Goal: Task Accomplishment & Management: Use online tool/utility

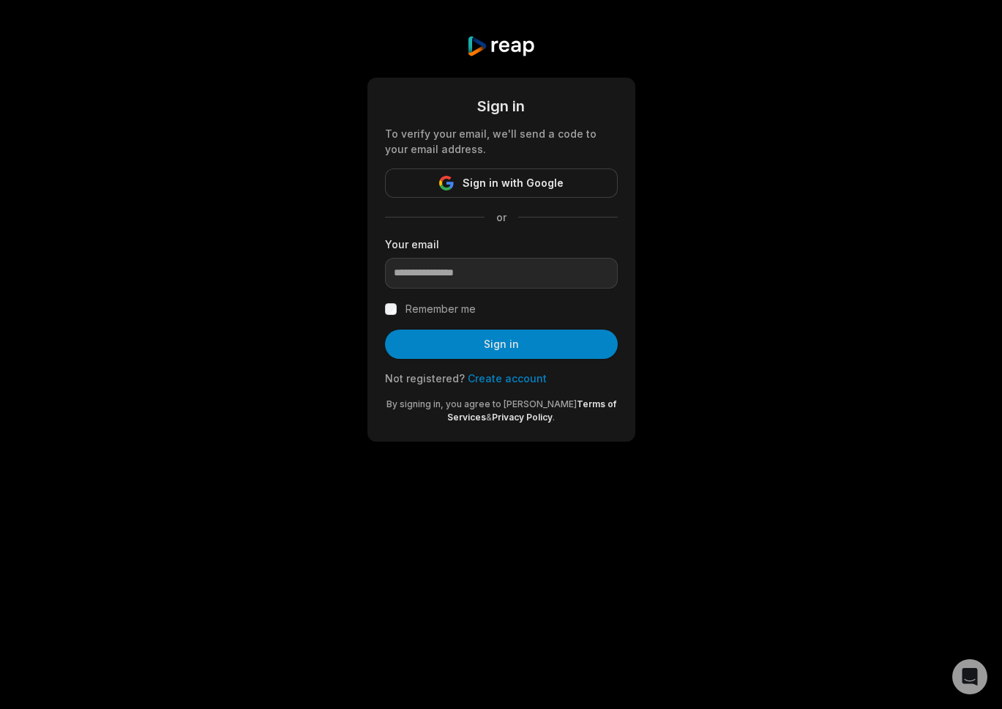
click at [705, 321] on div "Sign in To verify your email, we'll send a code to your email address. Sign in …" at bounding box center [501, 238] width 1002 height 477
click at [442, 272] on input "email" at bounding box center [501, 273] width 233 height 31
type input "**********"
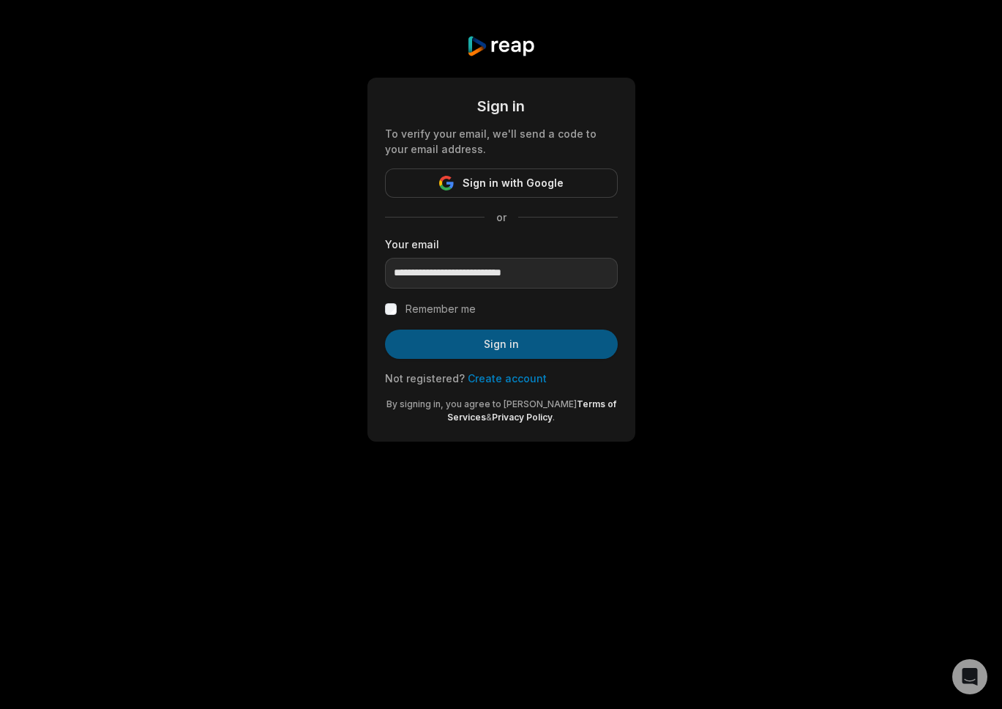
click at [478, 345] on button "Sign in" at bounding box center [501, 343] width 233 height 29
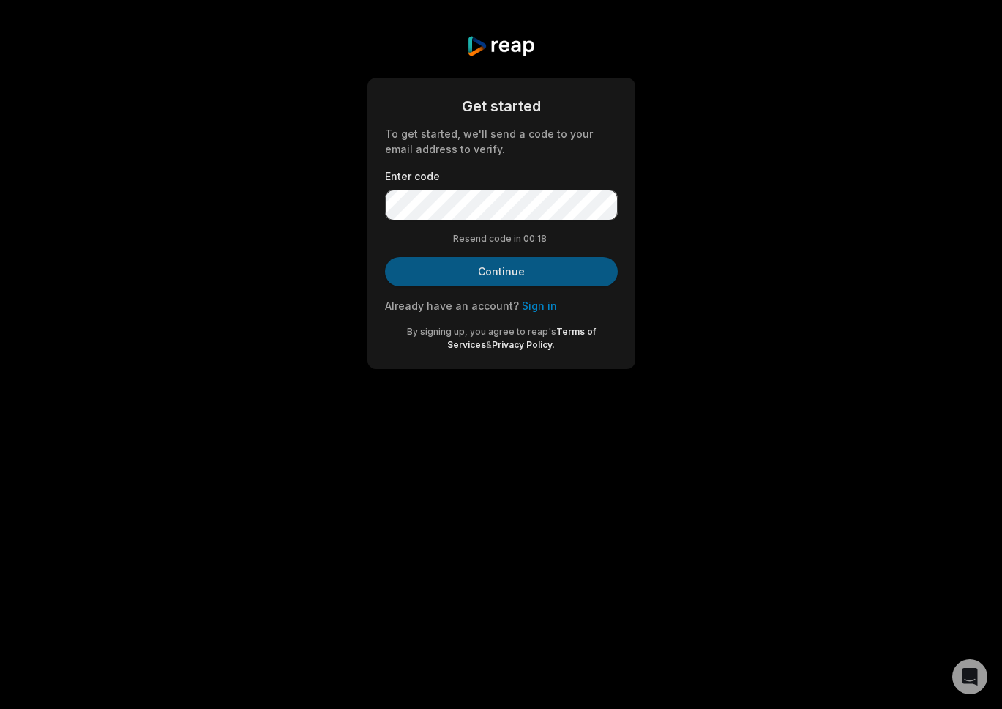
click at [500, 283] on button "Continue" at bounding box center [501, 271] width 233 height 29
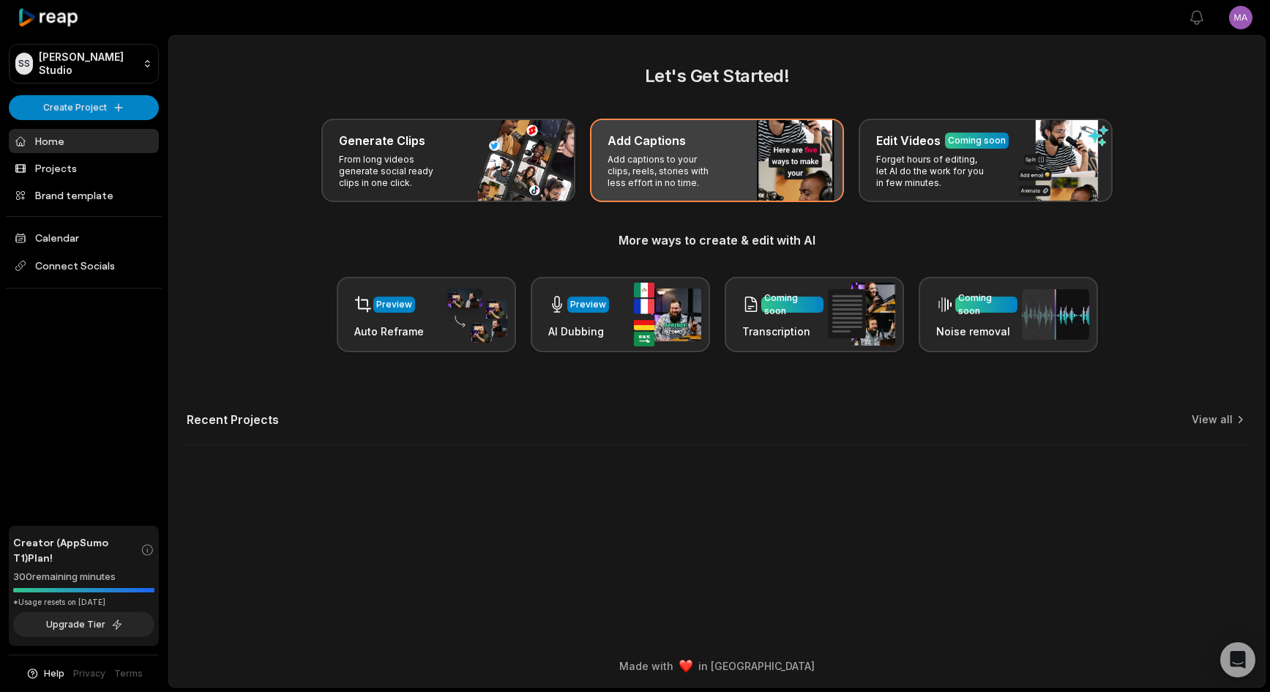
click at [662, 152] on div "Add Captions Add captions to your clips, reels, stories with less effort in no …" at bounding box center [717, 160] width 254 height 83
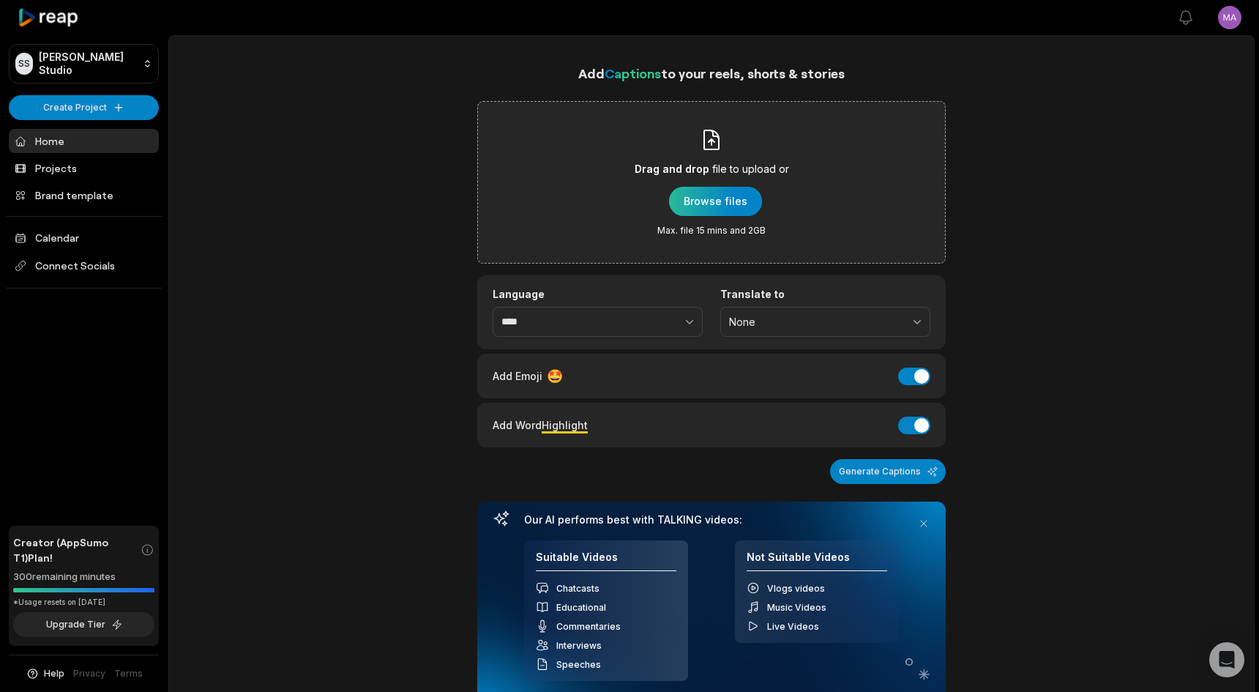
click at [703, 204] on div "button" at bounding box center [715, 201] width 93 height 29
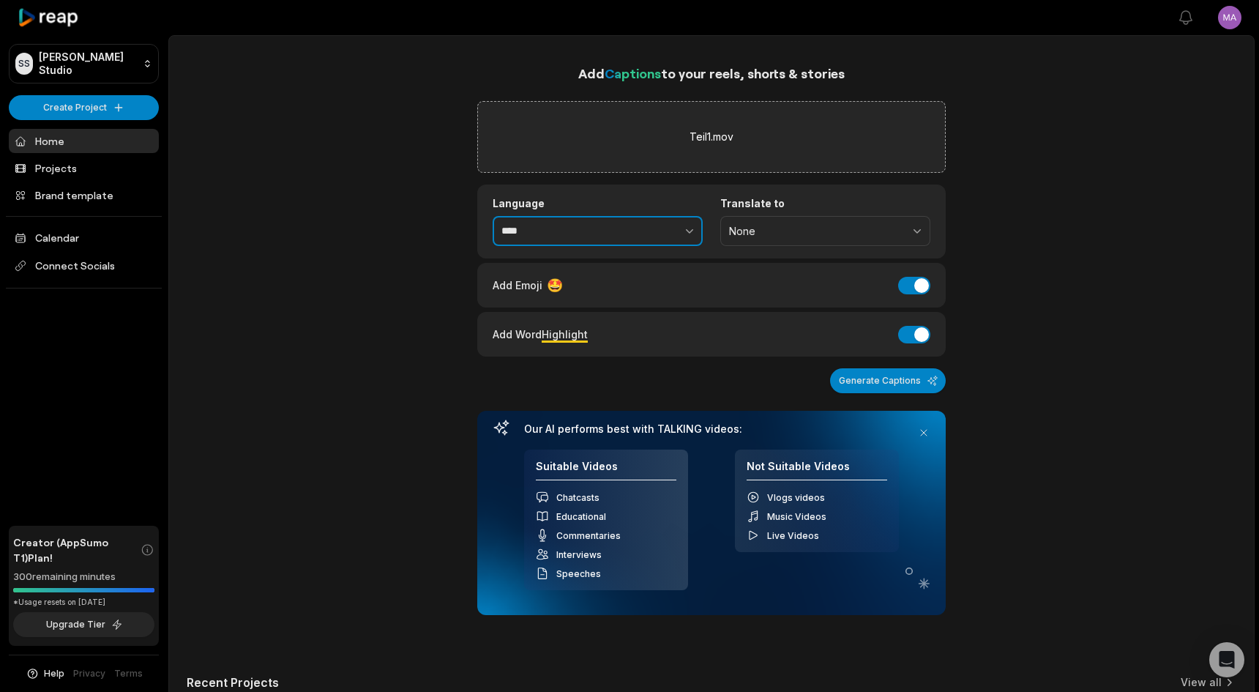
click at [543, 228] on input "****" at bounding box center [598, 231] width 210 height 31
click at [679, 231] on button "button" at bounding box center [658, 231] width 90 height 31
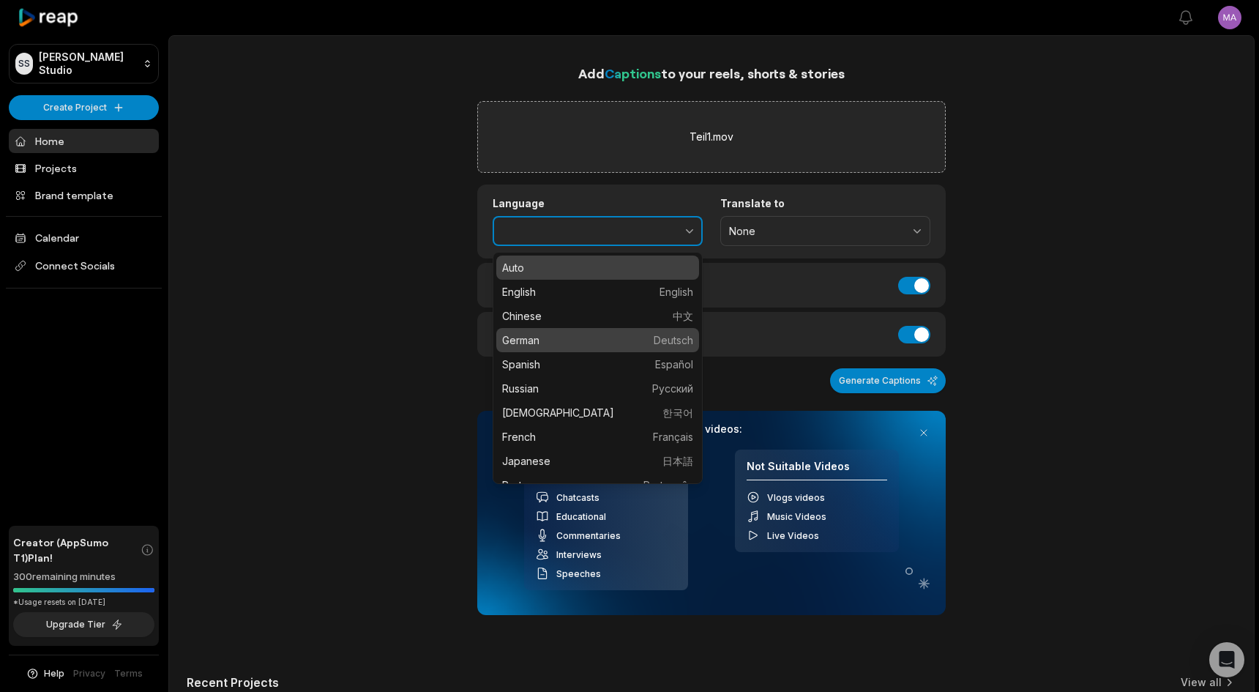
type input "******"
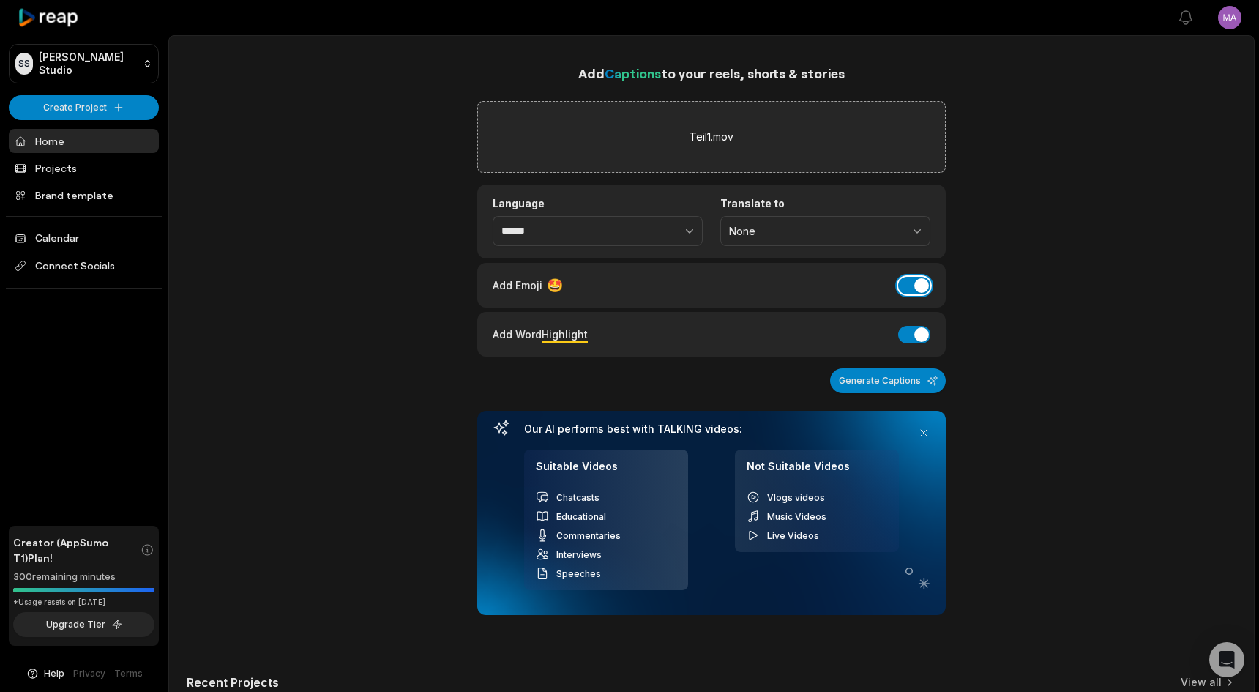
click at [917, 289] on button "Add Emoji" at bounding box center [914, 286] width 32 height 18
click at [918, 326] on button "Add Word Highlight" at bounding box center [914, 335] width 32 height 18
click at [901, 384] on button "Generate Captions" at bounding box center [888, 380] width 116 height 25
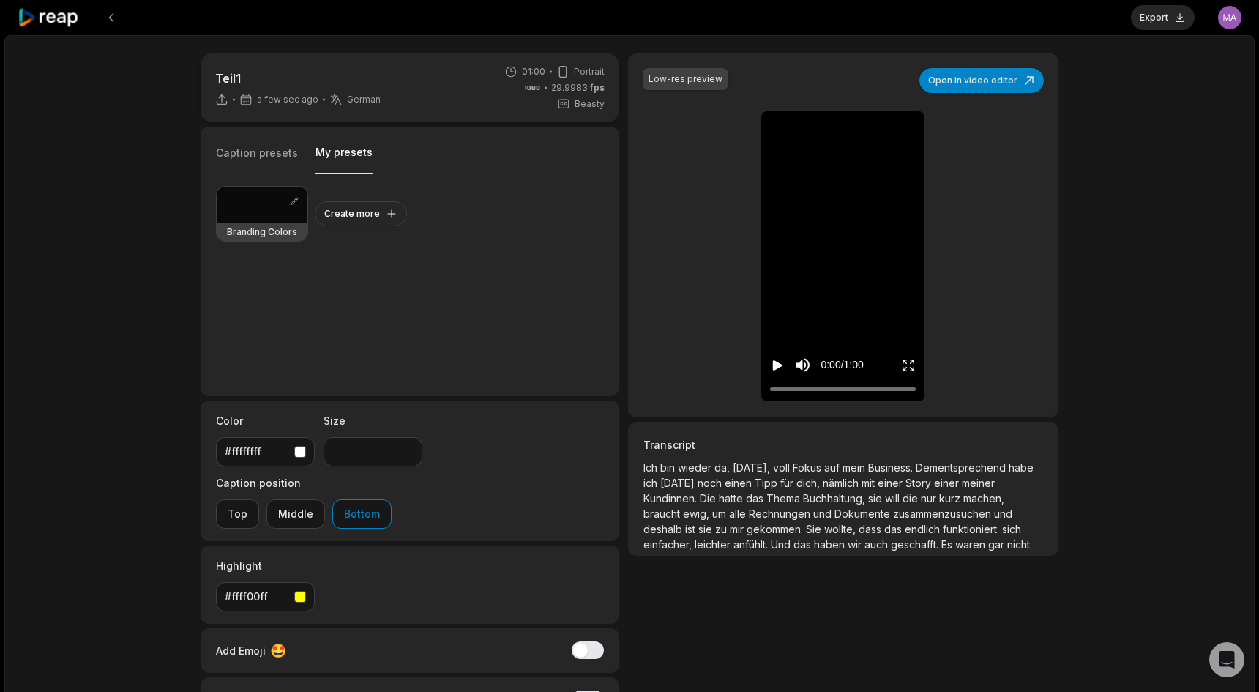
click at [337, 160] on button "My presets" at bounding box center [343, 159] width 57 height 29
click at [239, 214] on div at bounding box center [262, 205] width 91 height 37
click at [778, 367] on icon "Play video" at bounding box center [777, 365] width 15 height 15
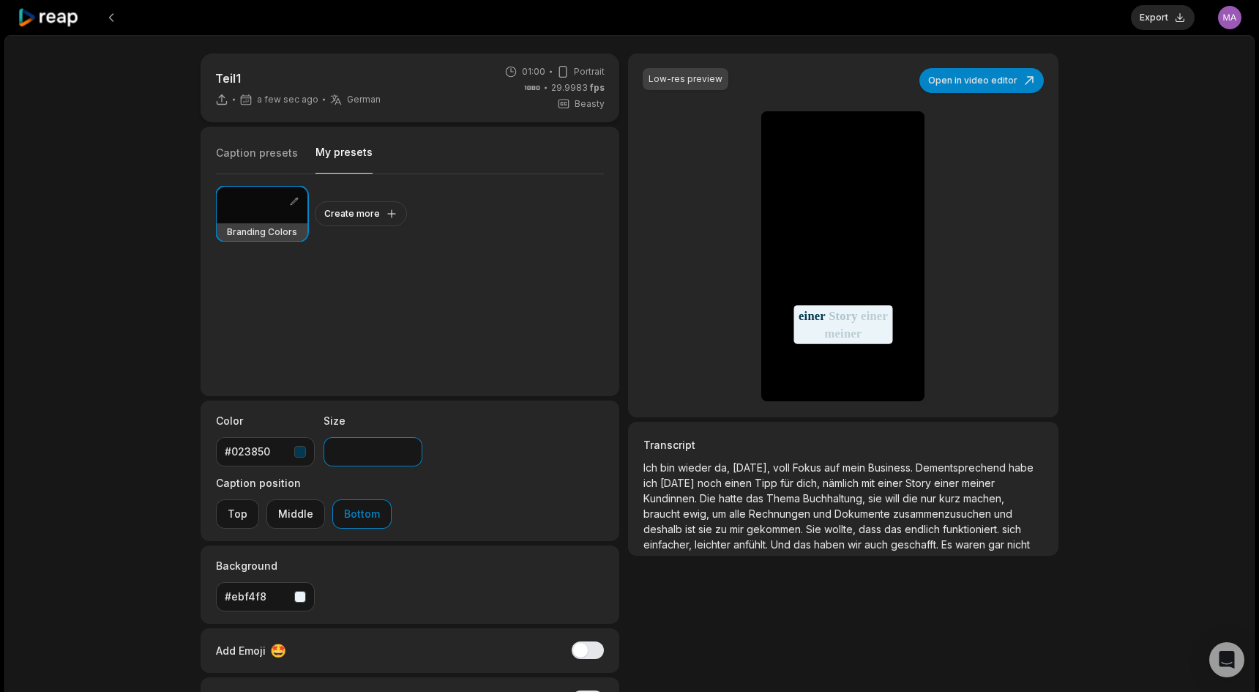
click at [348, 453] on input "**" at bounding box center [373, 451] width 99 height 29
click at [335, 453] on input "**" at bounding box center [373, 451] width 99 height 29
click at [792, 617] on div "Low-res preview Open in video editor Ich bin wieder da, gestern, voll Fokus auf…" at bounding box center [843, 404] width 430 height 702
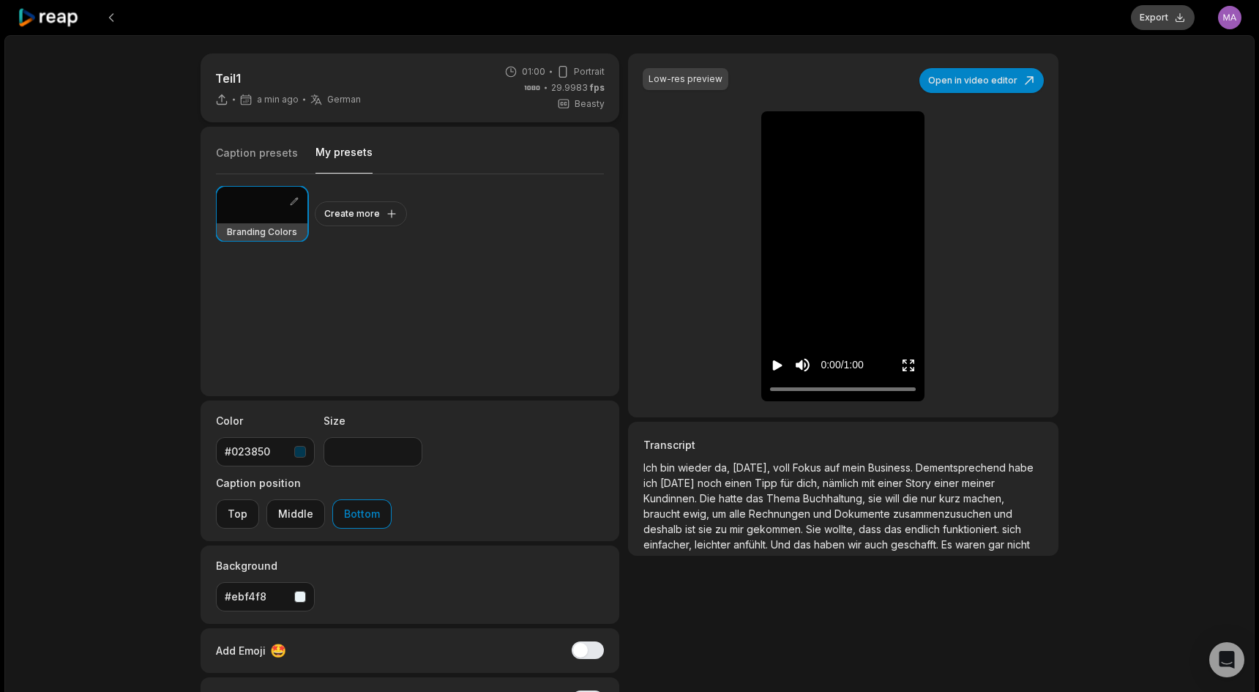
click at [1163, 17] on button "Export" at bounding box center [1163, 17] width 64 height 25
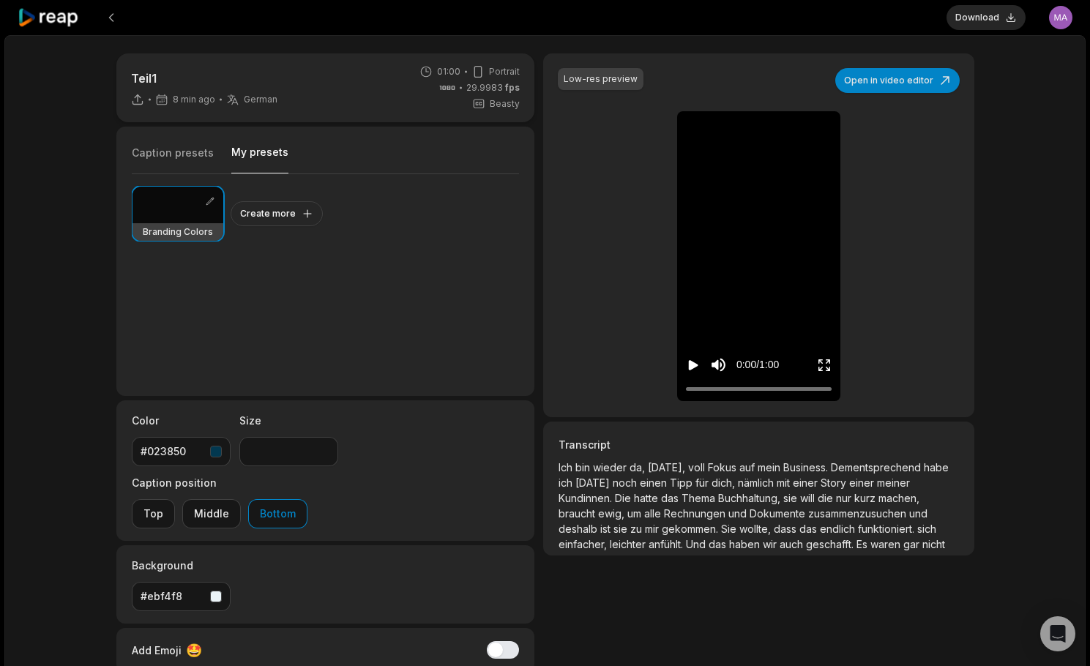
type input "**"
click at [990, 15] on button "Download" at bounding box center [985, 17] width 79 height 25
click at [113, 16] on button at bounding box center [111, 17] width 26 height 26
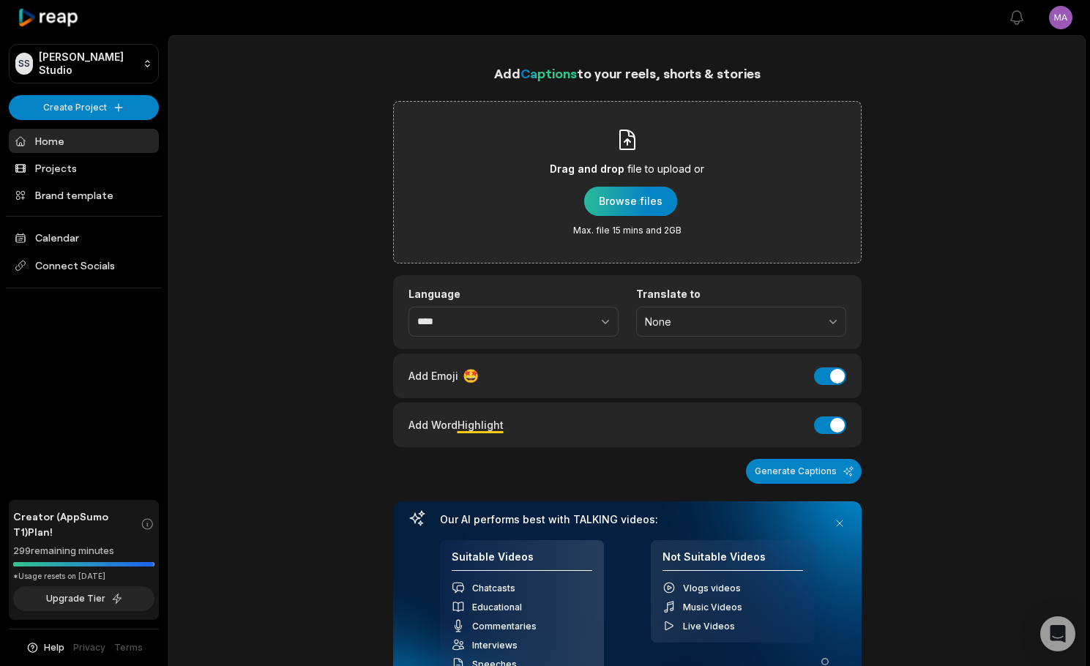
click at [617, 189] on div "button" at bounding box center [630, 201] width 93 height 29
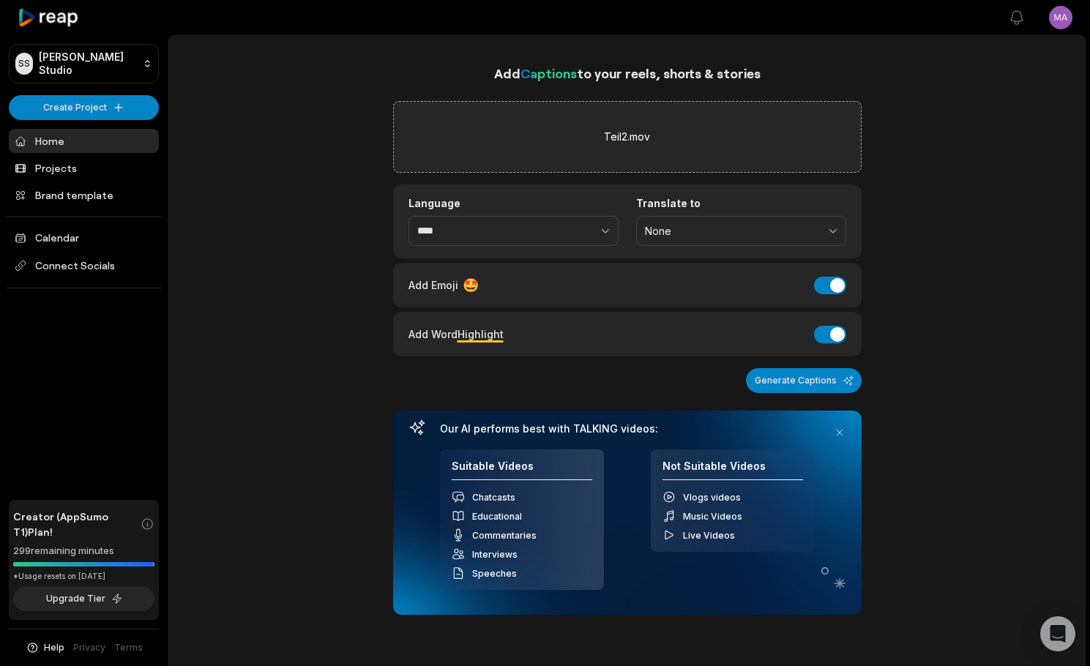
click at [494, 213] on div "Language ****" at bounding box center [513, 221] width 210 height 49
click at [492, 228] on input "****" at bounding box center [513, 231] width 210 height 31
click at [598, 225] on icon "button" at bounding box center [605, 230] width 15 height 15
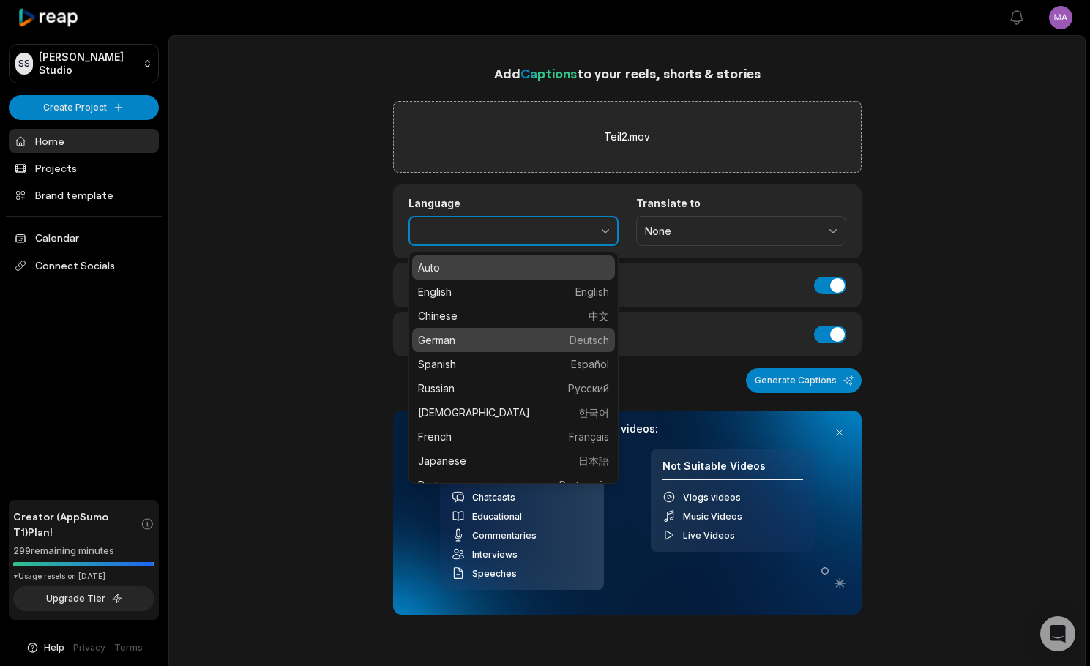
type input "******"
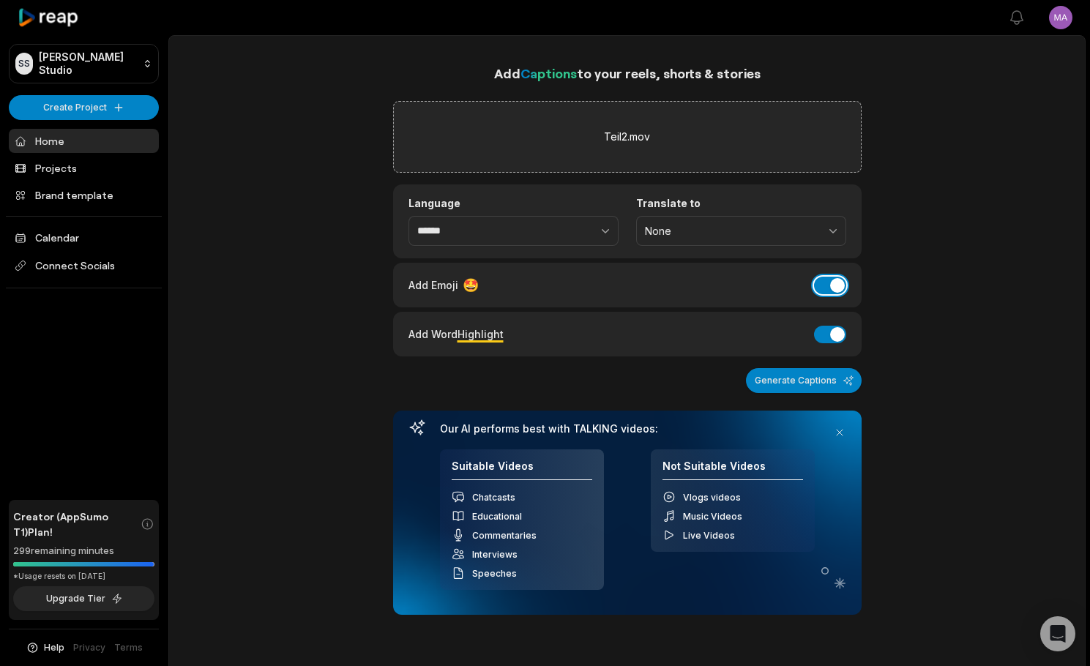
click at [833, 282] on button "Add Emoji" at bounding box center [830, 286] width 32 height 18
click at [834, 329] on button "Add Word Highlight" at bounding box center [830, 335] width 32 height 18
click at [839, 378] on button "Generate Captions" at bounding box center [804, 380] width 116 height 25
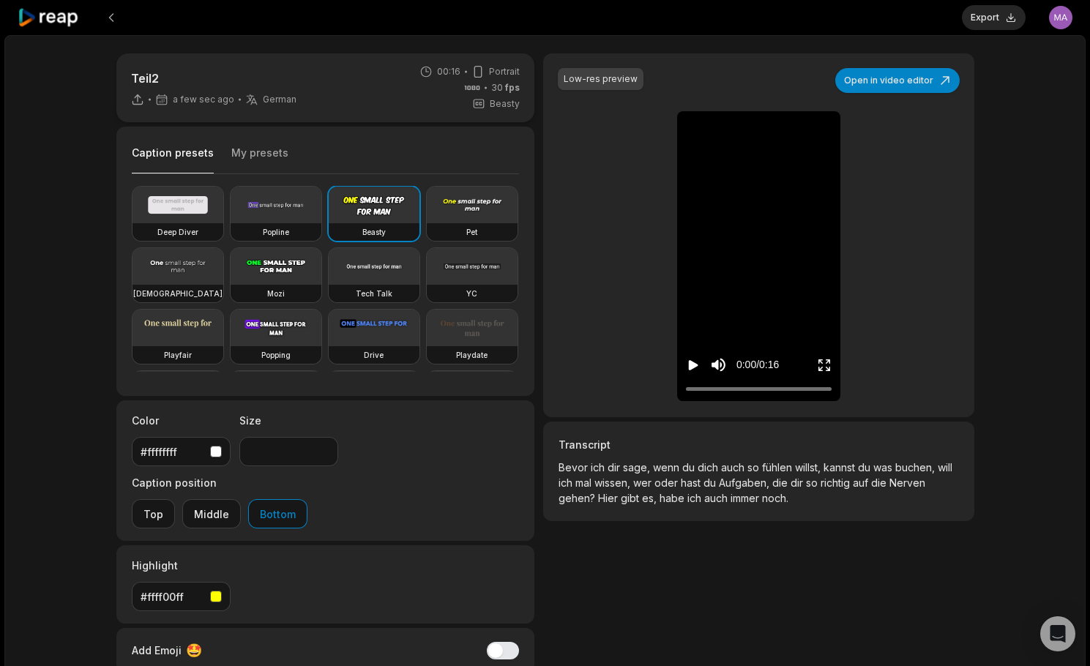
click at [247, 147] on button "My presets" at bounding box center [259, 160] width 57 height 28
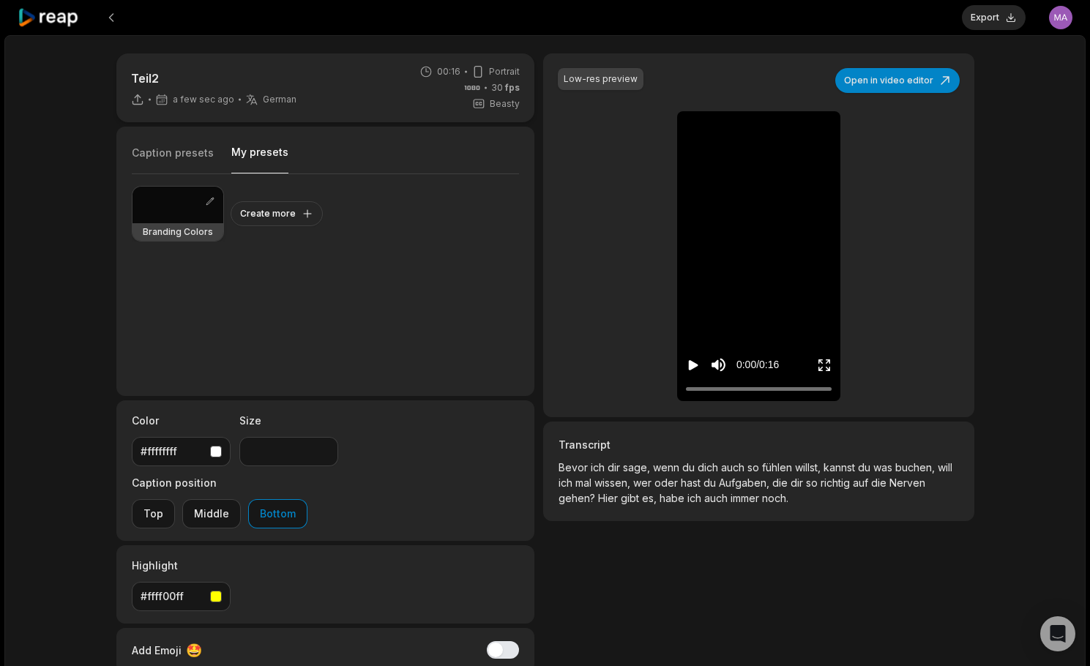
click at [175, 201] on div at bounding box center [177, 205] width 91 height 37
click at [693, 367] on icon "Play video" at bounding box center [694, 365] width 10 height 10
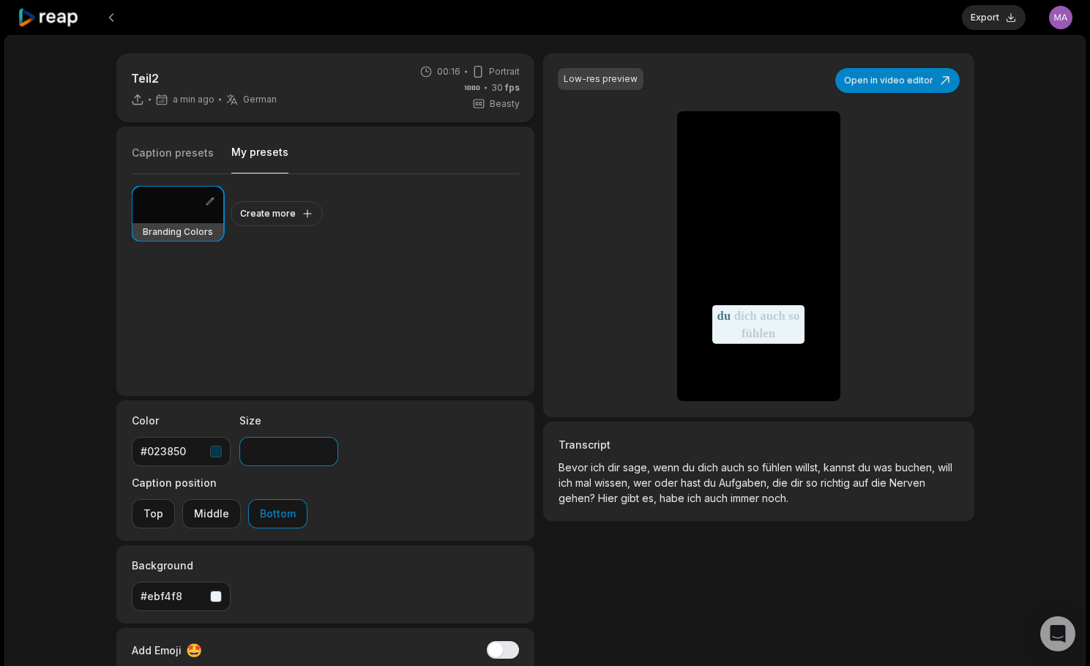
drag, startPoint x: 266, startPoint y: 445, endPoint x: 234, endPoint y: 445, distance: 32.2
click at [234, 445] on div "Color #023850 Size ** Caption position Top Middle Bottom" at bounding box center [325, 470] width 419 height 141
click at [595, 562] on div "Low-res preview Open in video editor Bevor ich dir sage, wenn du dich auch so f…" at bounding box center [758, 404] width 430 height 702
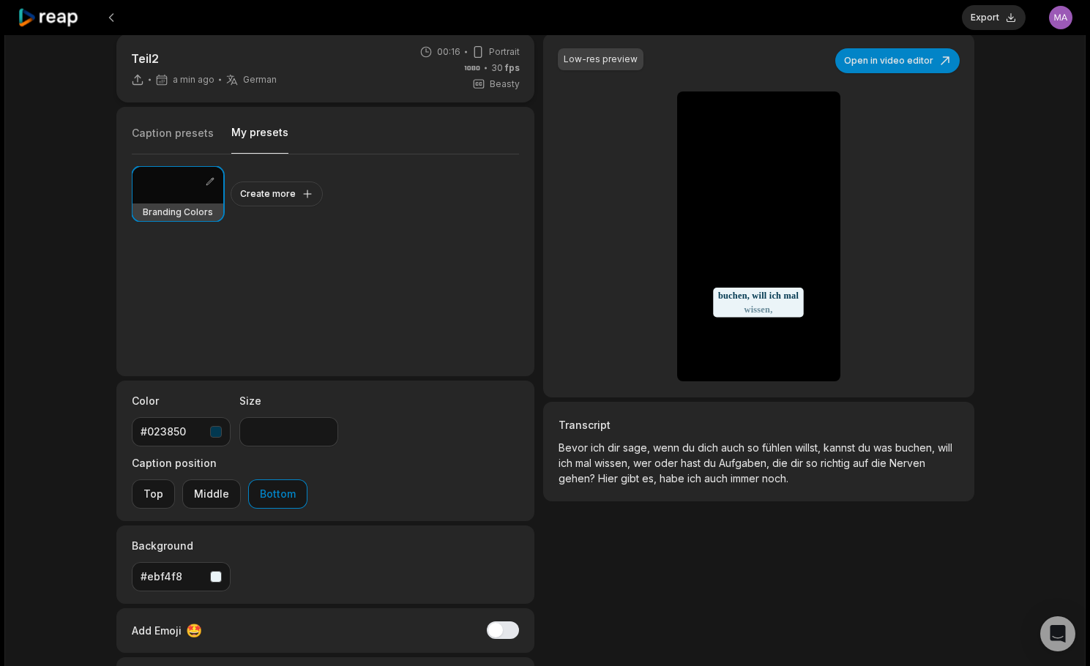
scroll to position [10, 0]
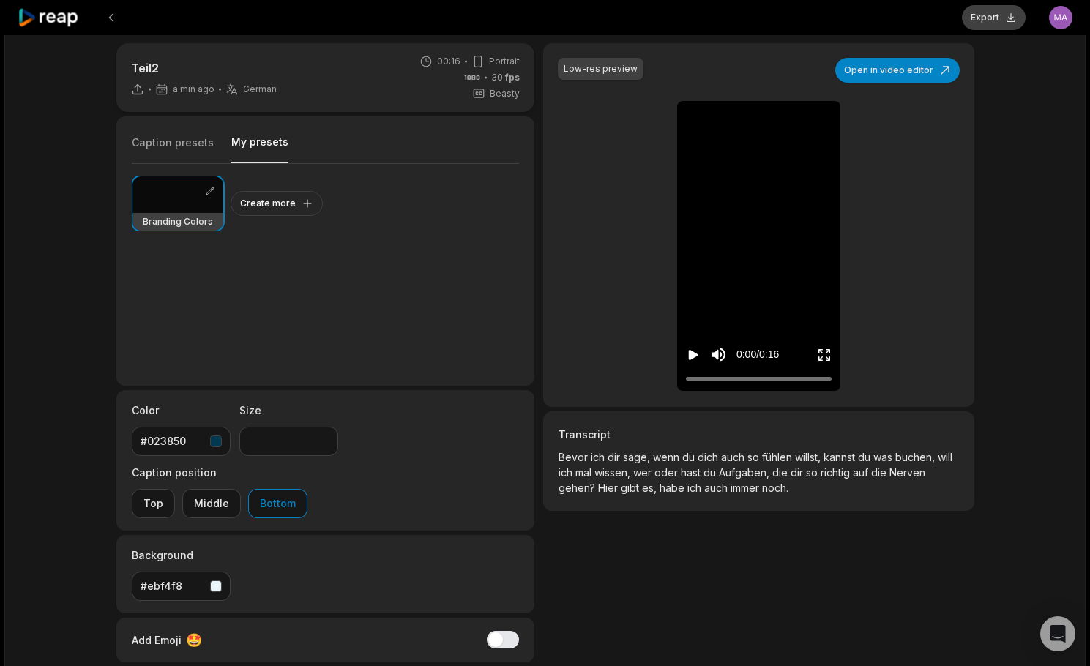
click at [1001, 18] on button "Export" at bounding box center [994, 17] width 64 height 25
type input "**"
click at [175, 489] on button "Top" at bounding box center [153, 503] width 43 height 29
click at [689, 353] on icon "Play video" at bounding box center [694, 355] width 10 height 10
click at [991, 19] on button "Download" at bounding box center [985, 17] width 79 height 25
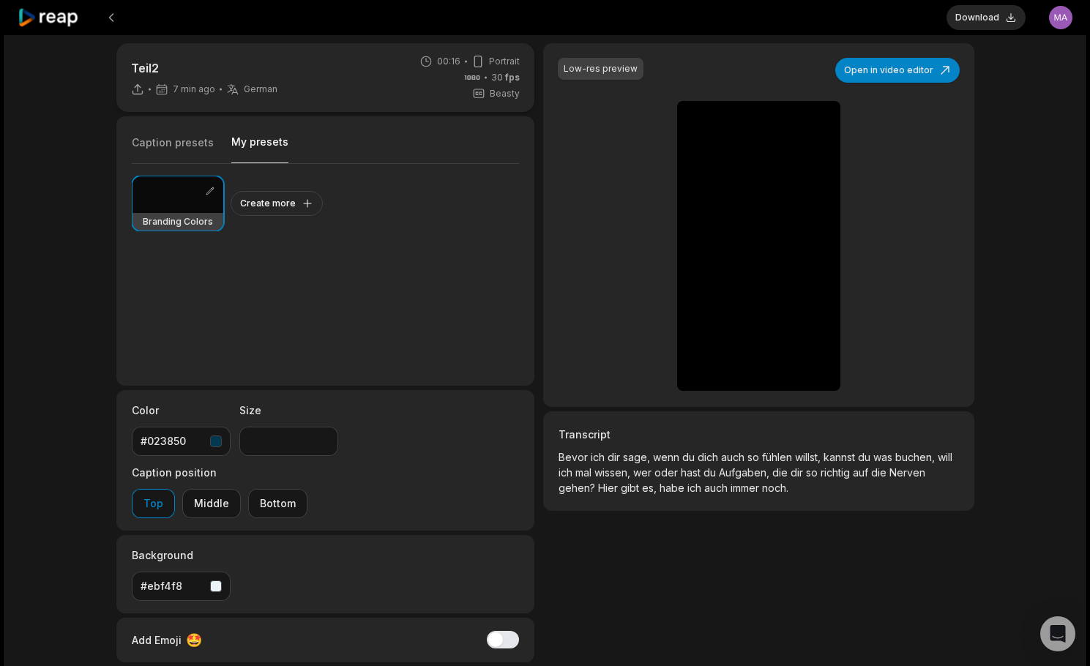
click at [1040, 196] on div "Teil2 7 min ago German de 00:16 Portrait 30 fps Beasty Caption presets My prese…" at bounding box center [544, 423] width 1081 height 796
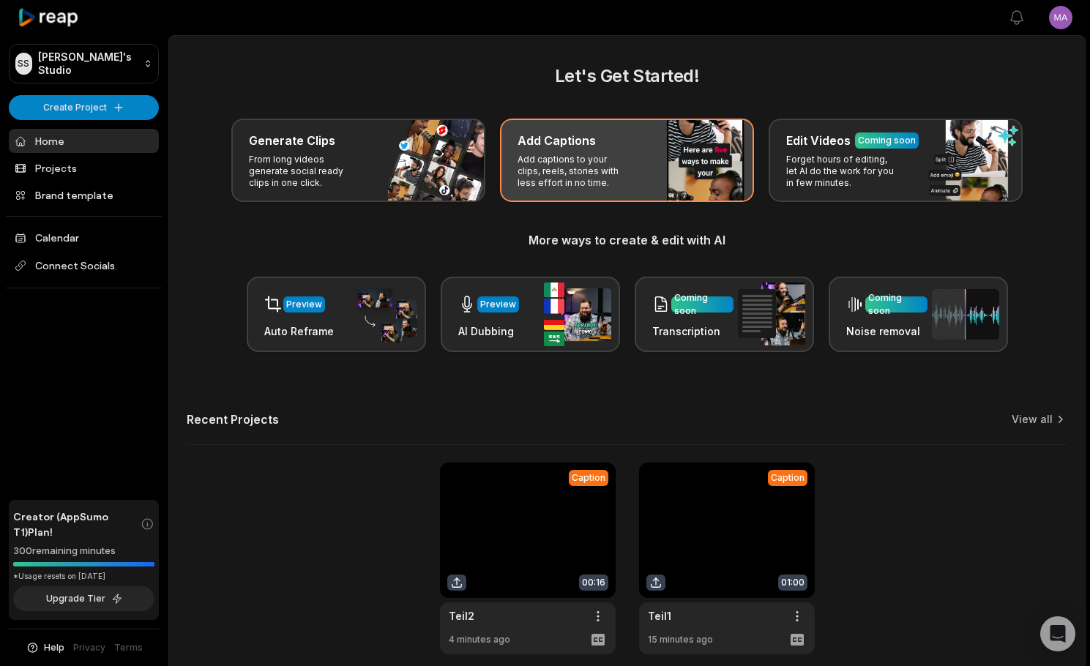
click at [609, 163] on p "Add captions to your clips, reels, stories with less effort in no time." at bounding box center [574, 171] width 113 height 35
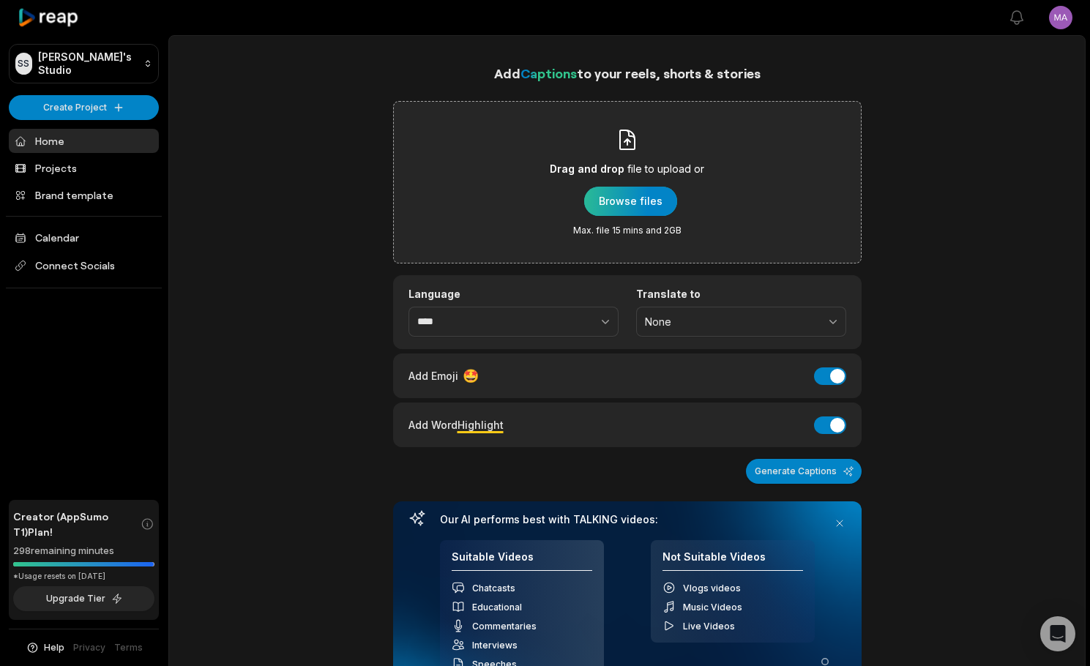
click at [621, 212] on div "button" at bounding box center [630, 201] width 93 height 29
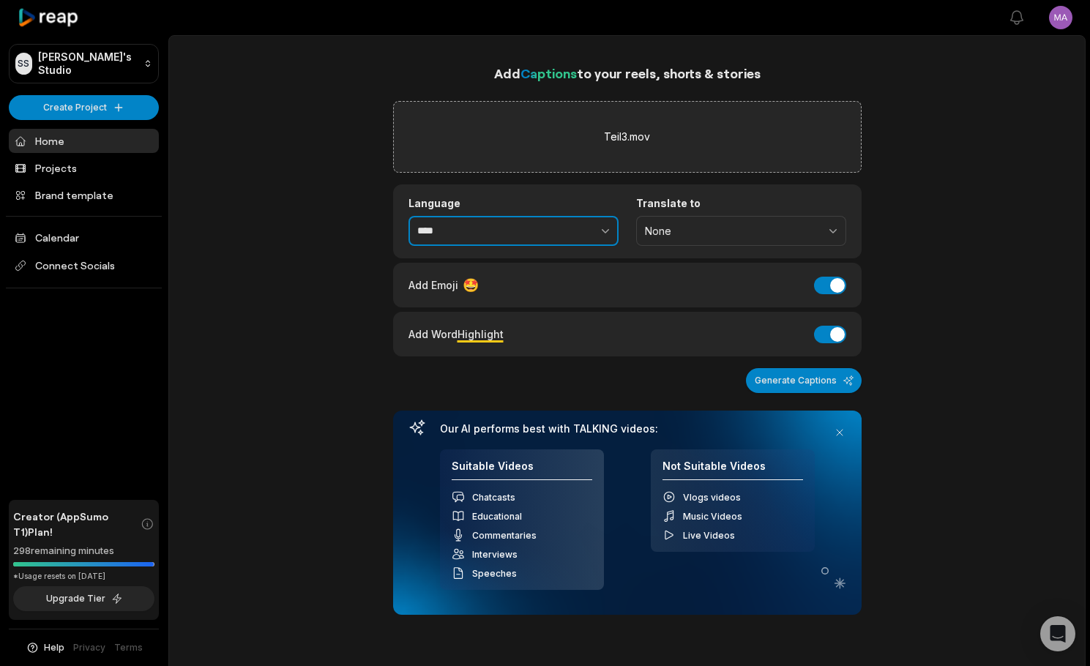
click at [583, 239] on button "button" at bounding box center [573, 231] width 90 height 31
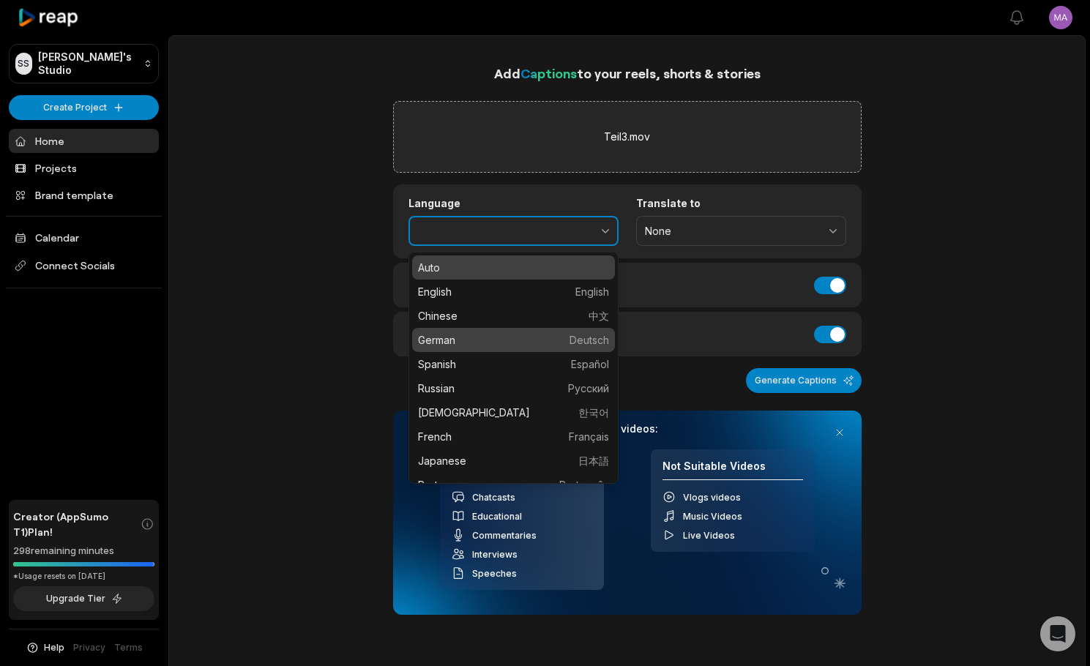
type input "******"
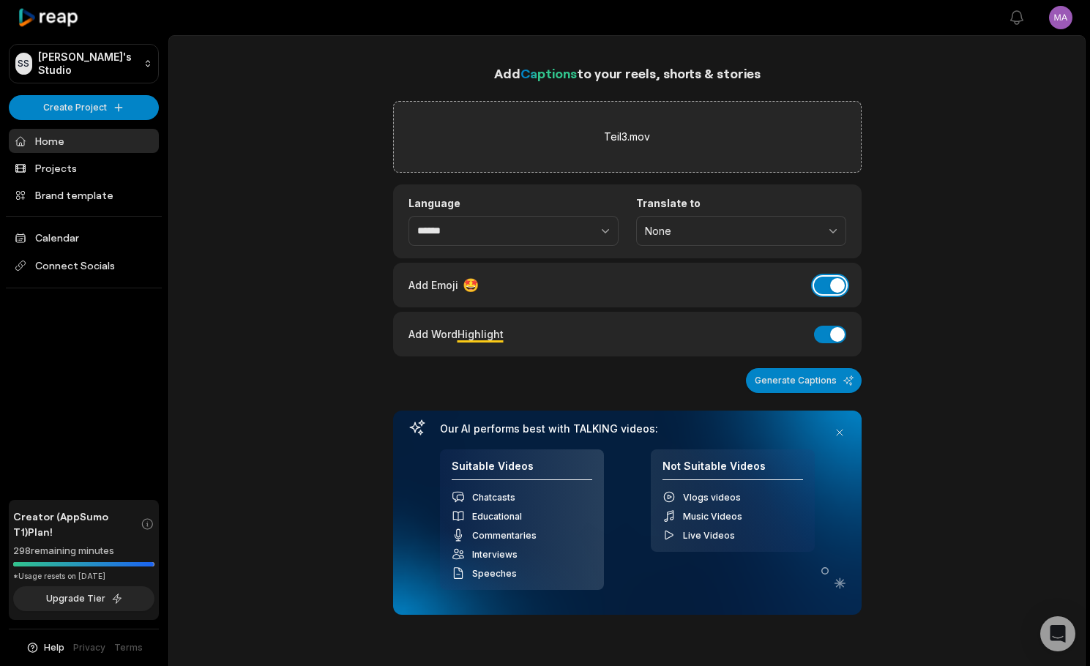
click at [841, 285] on button "Add Emoji" at bounding box center [830, 286] width 32 height 18
click at [832, 328] on button "Add Word Highlight" at bounding box center [830, 335] width 32 height 18
drag, startPoint x: 840, startPoint y: 378, endPoint x: 912, endPoint y: 359, distance: 74.9
click at [840, 378] on button "Generate Captions" at bounding box center [804, 380] width 116 height 25
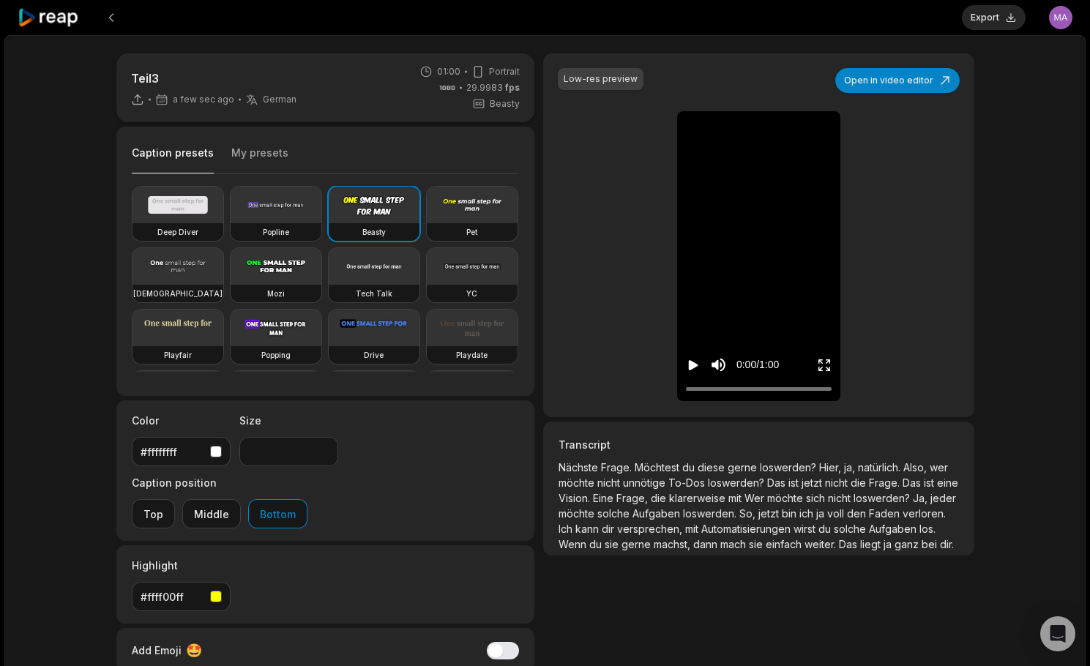
click at [254, 158] on button "My presets" at bounding box center [259, 160] width 57 height 28
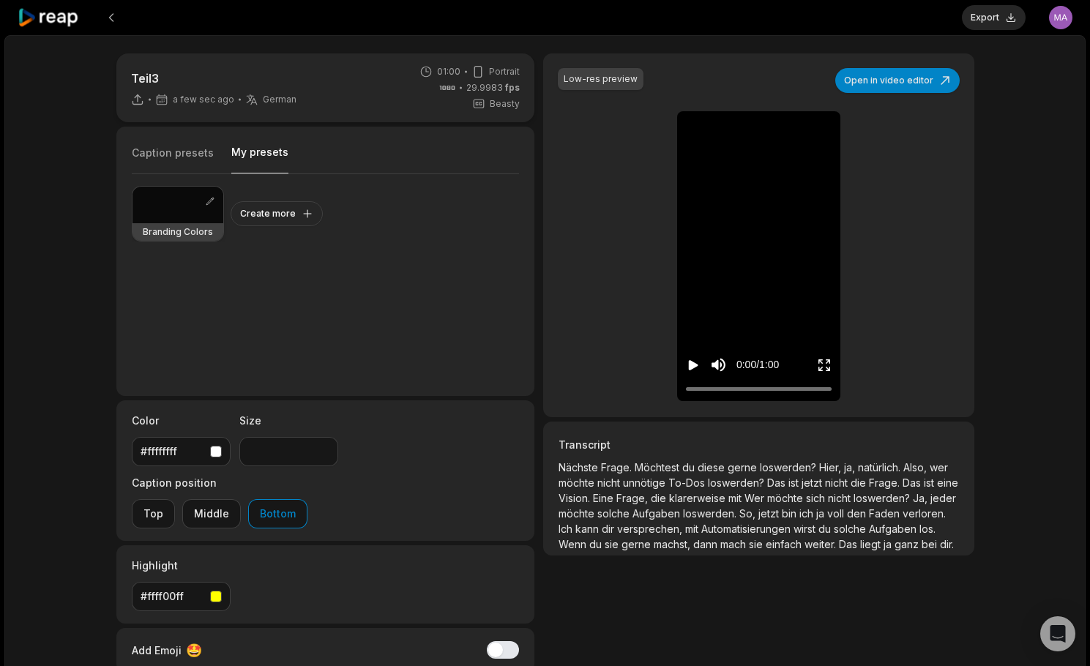
click at [181, 206] on div at bounding box center [177, 205] width 91 height 37
click at [689, 364] on icon "Play video" at bounding box center [694, 365] width 10 height 10
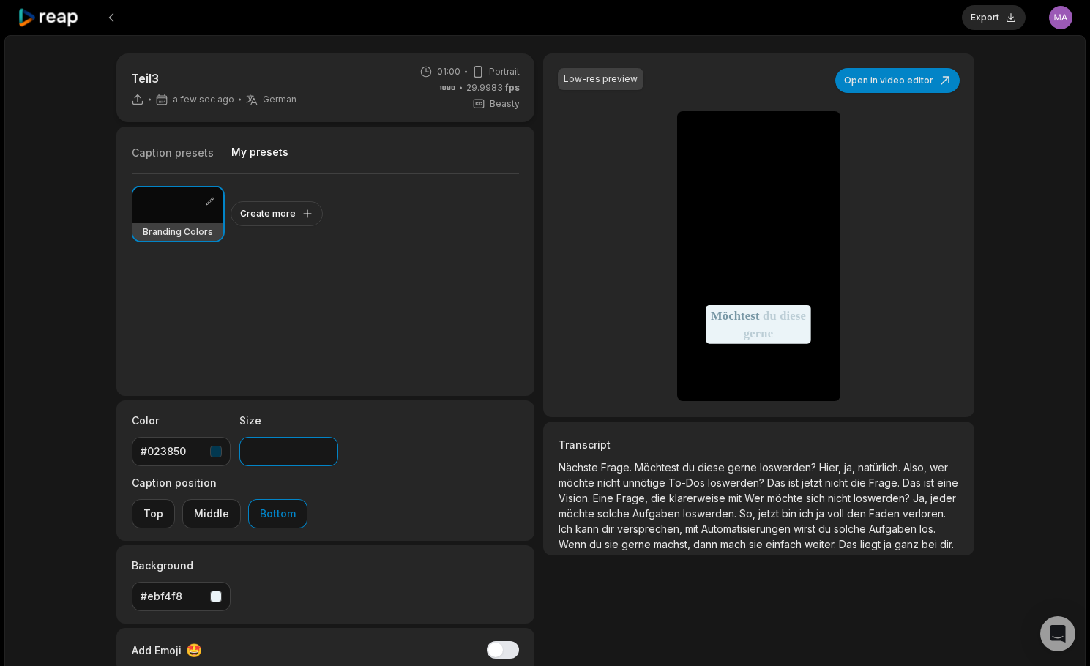
drag, startPoint x: 264, startPoint y: 452, endPoint x: 223, endPoint y: 450, distance: 41.1
click at [223, 450] on div "Color #023850 Size ** Caption position Top Middle Bottom" at bounding box center [325, 470] width 419 height 141
click at [635, 618] on div "Low-res preview Open in video editor Nächste Frage Möchtest du diese gerne losw…" at bounding box center [758, 404] width 430 height 702
click at [175, 499] on button "Top" at bounding box center [153, 513] width 43 height 29
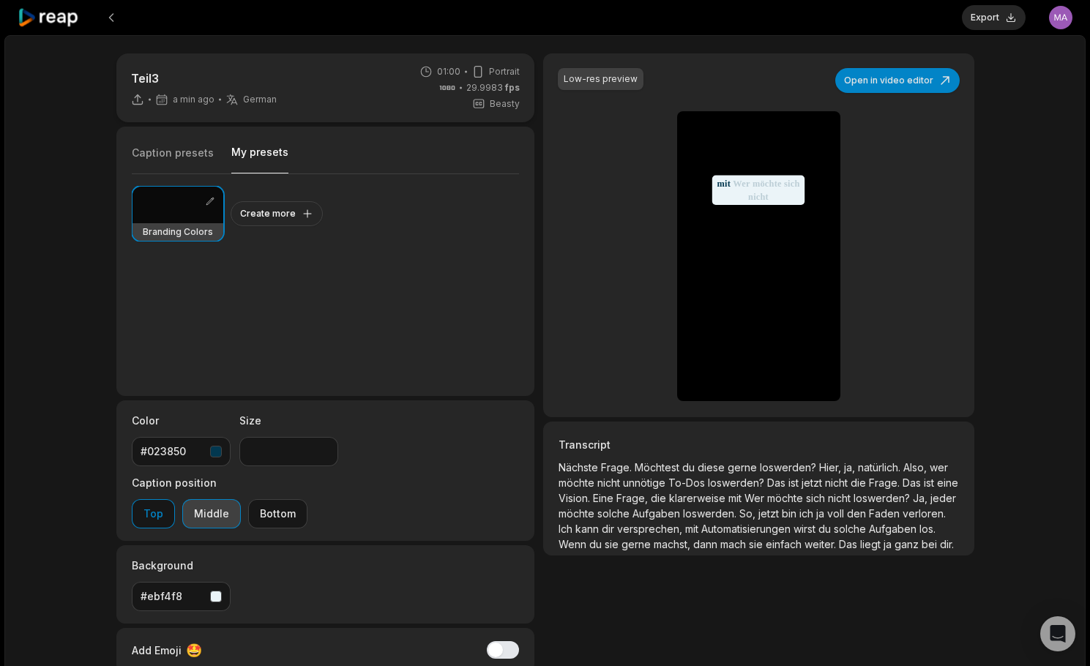
click at [241, 499] on button "Middle" at bounding box center [211, 513] width 59 height 29
click at [175, 499] on button "Top" at bounding box center [153, 513] width 43 height 29
click at [994, 17] on button "Export" at bounding box center [994, 17] width 64 height 25
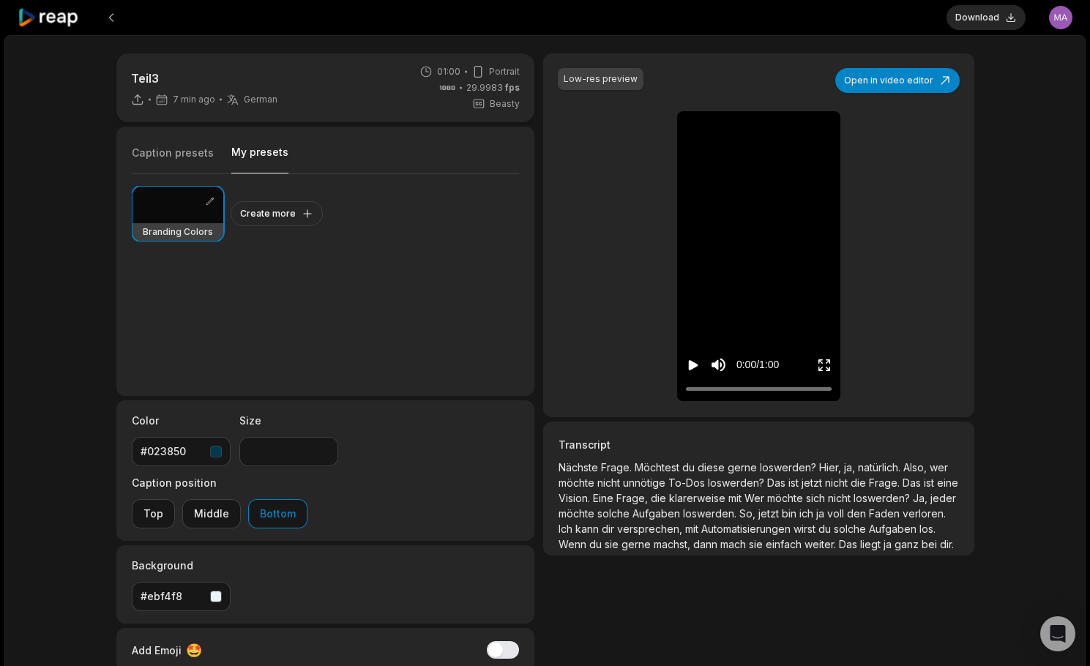
type input "**"
click at [695, 365] on icon "Play video" at bounding box center [694, 365] width 10 height 10
click at [694, 365] on icon "Pause video" at bounding box center [693, 365] width 15 height 15
click at [993, 12] on button "Download" at bounding box center [985, 17] width 79 height 25
click at [116, 18] on button at bounding box center [111, 17] width 26 height 26
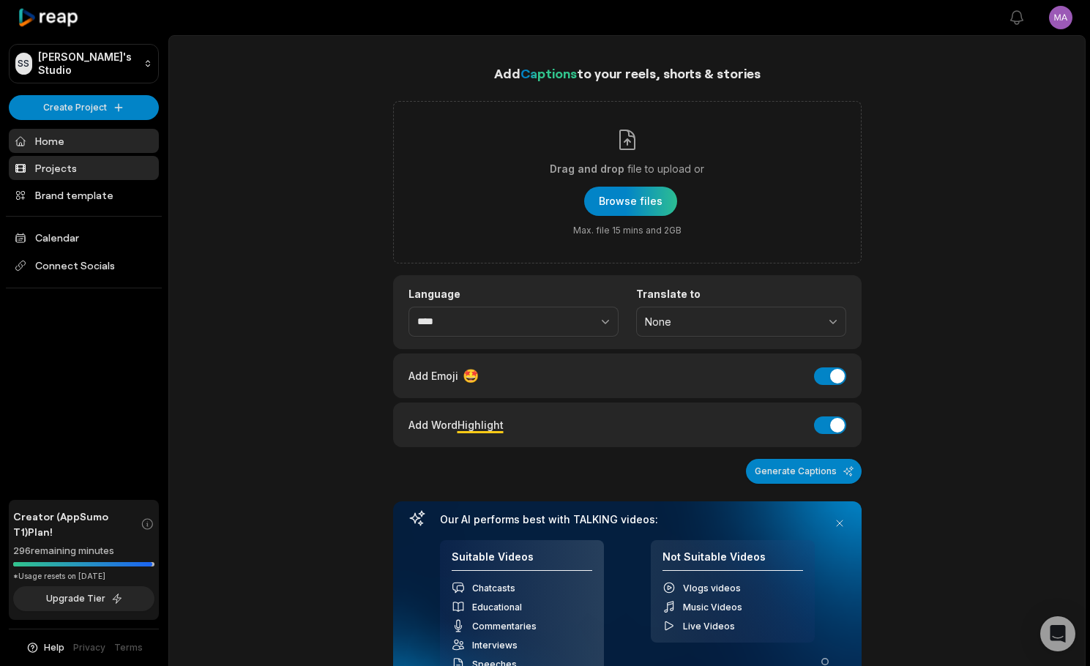
click at [56, 165] on link "Projects" at bounding box center [84, 168] width 150 height 24
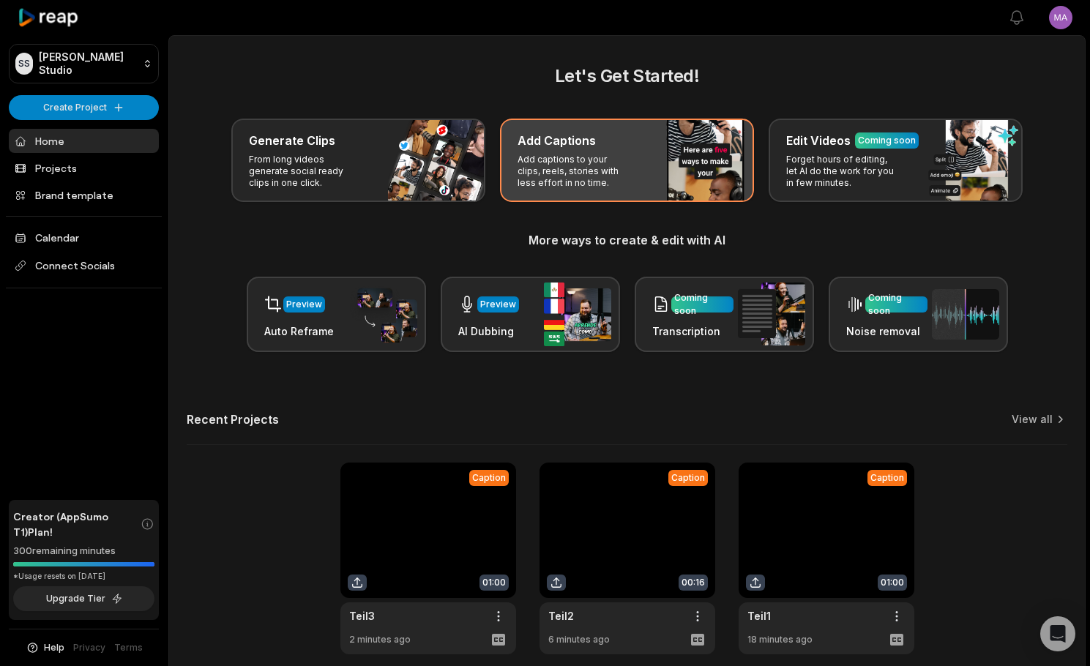
click at [613, 167] on p "Add captions to your clips, reels, stories with less effort in no time." at bounding box center [574, 171] width 113 height 35
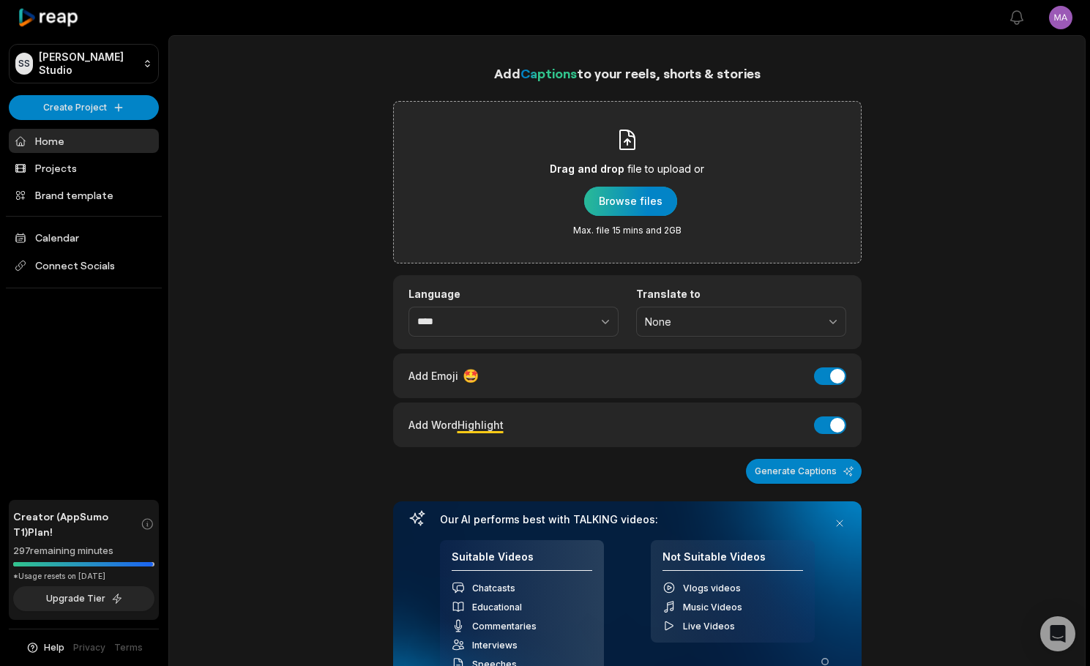
click at [637, 196] on div "button" at bounding box center [630, 201] width 93 height 29
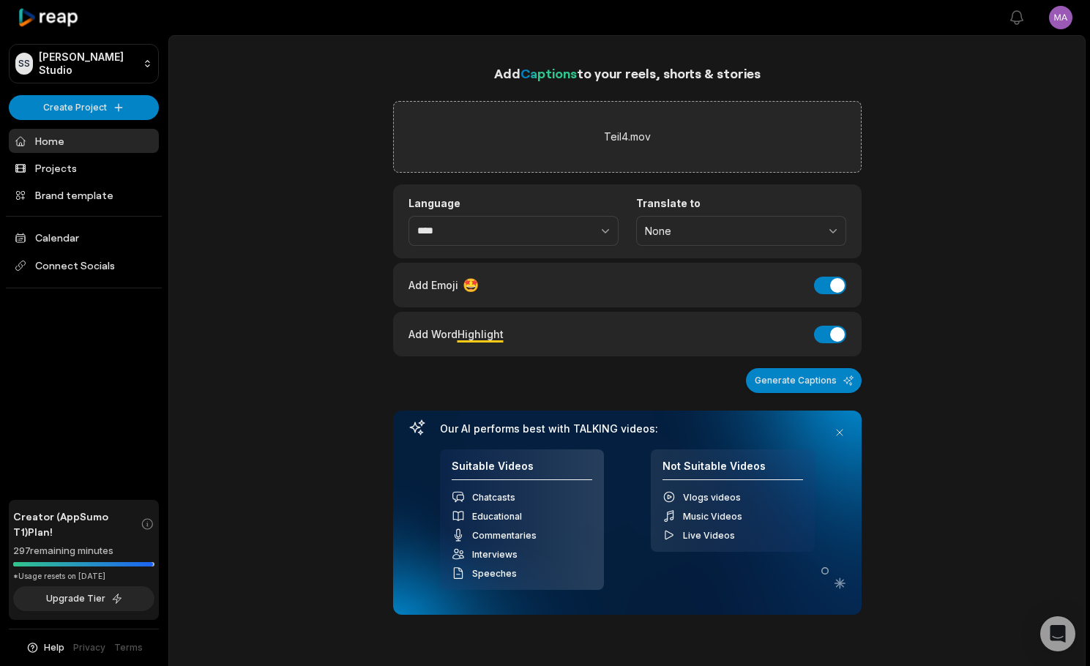
click at [496, 248] on div "Language **** Translate to None" at bounding box center [627, 221] width 468 height 74
click at [498, 233] on input "****" at bounding box center [513, 231] width 210 height 31
click at [604, 227] on icon "button" at bounding box center [605, 230] width 15 height 15
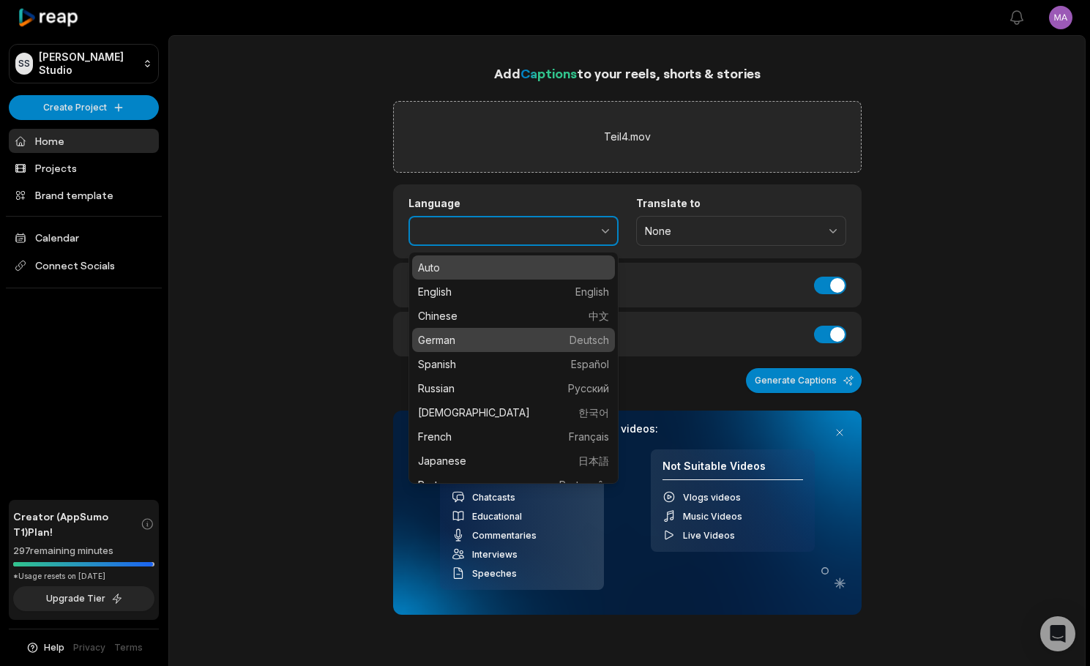
type input "******"
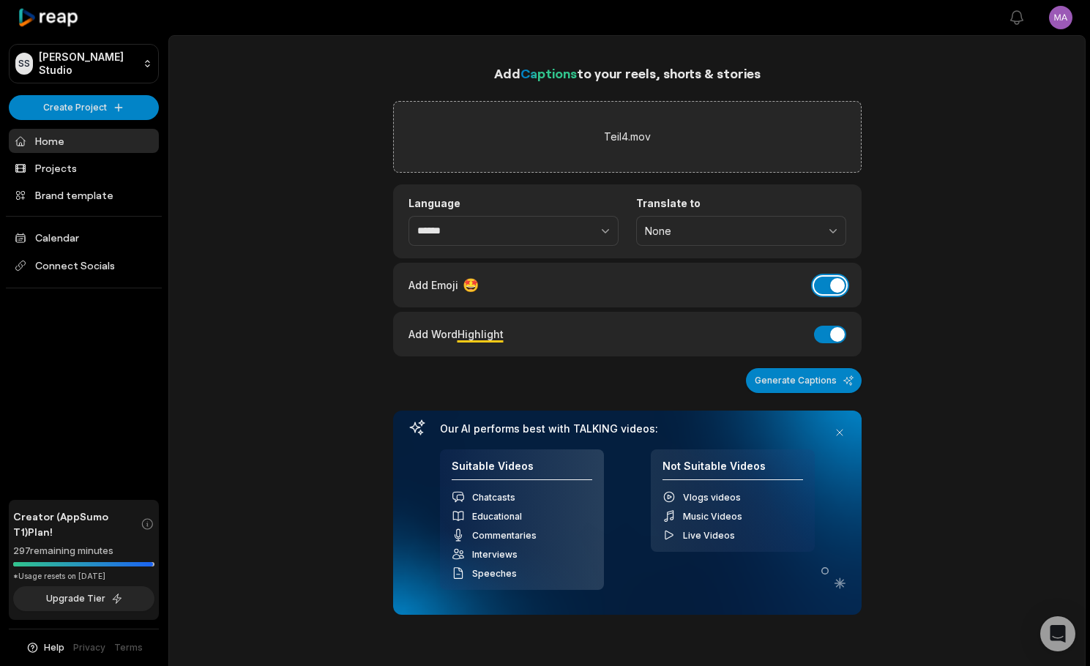
click at [836, 287] on button "Add Emoji" at bounding box center [830, 286] width 32 height 18
click at [835, 343] on div "Add Word Highlight Add Word Highlight" at bounding box center [627, 334] width 438 height 20
click at [831, 343] on div "Add Word Highlight Add Word Highlight" at bounding box center [627, 334] width 438 height 20
click at [834, 337] on button "Add Word Highlight" at bounding box center [830, 335] width 32 height 18
drag, startPoint x: 828, startPoint y: 376, endPoint x: 865, endPoint y: 372, distance: 37.5
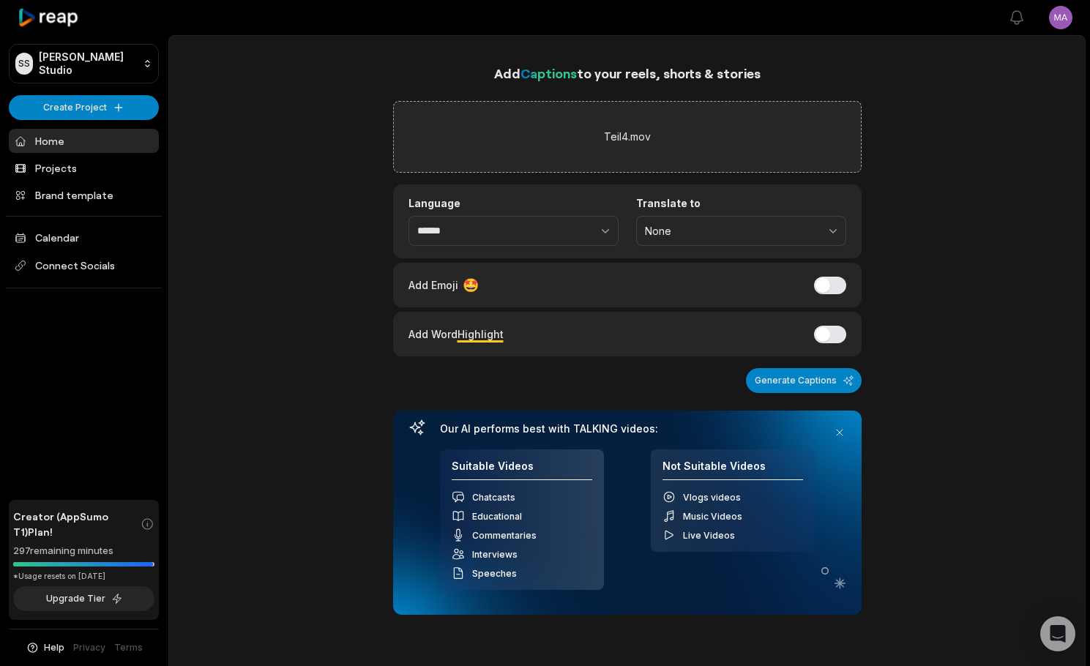
click at [827, 376] on button "Generate Captions" at bounding box center [804, 380] width 116 height 25
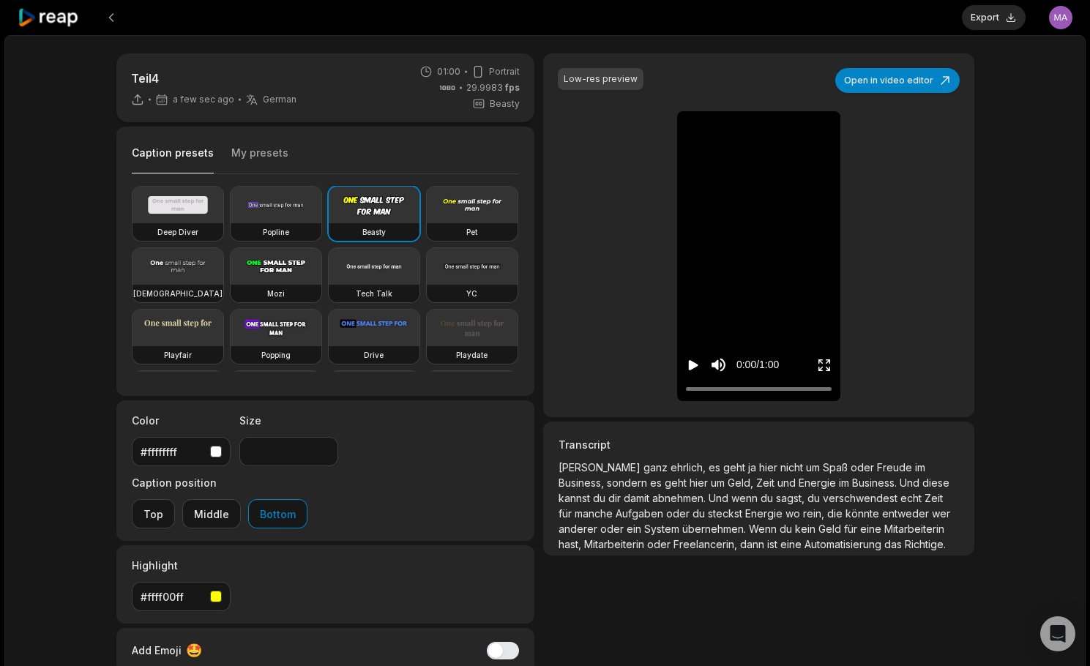
click at [697, 366] on icon "Play video" at bounding box center [694, 365] width 10 height 10
click at [266, 149] on button "My presets" at bounding box center [259, 160] width 57 height 28
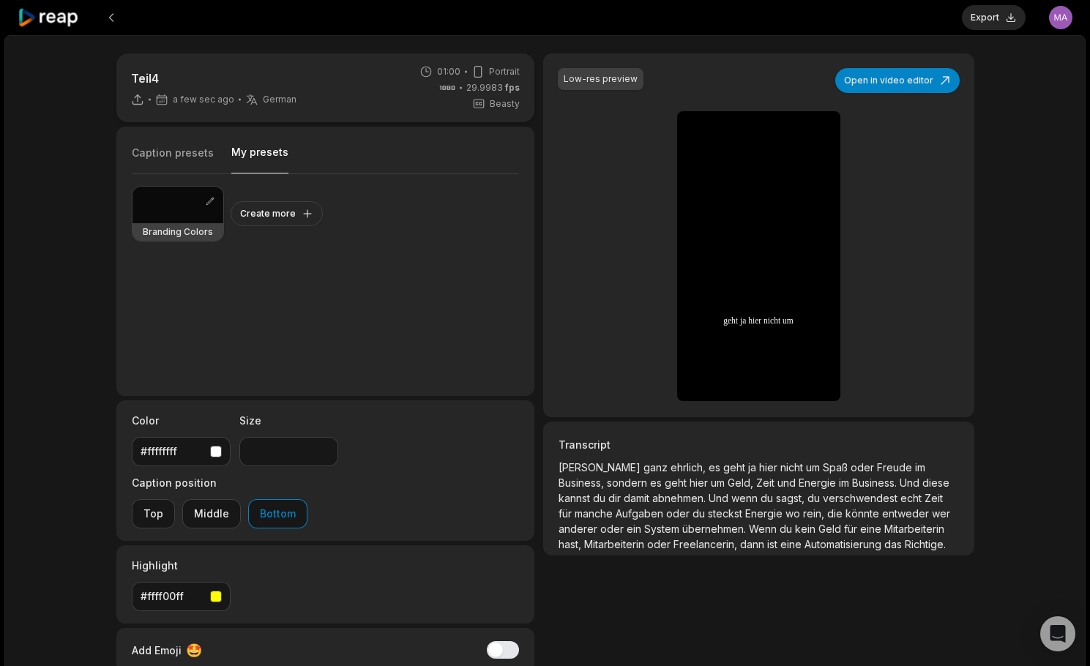
click at [182, 199] on div at bounding box center [177, 205] width 91 height 37
drag, startPoint x: 270, startPoint y: 448, endPoint x: 201, endPoint y: 448, distance: 68.8
click at [201, 448] on div "Color #023850 Size ** Caption position Top Middle Bottom" at bounding box center [325, 470] width 419 height 141
click at [577, 605] on div "Low-res preview Open in video editor Weil ganz ehrlich, es geht ja hier nicht u…" at bounding box center [758, 404] width 430 height 702
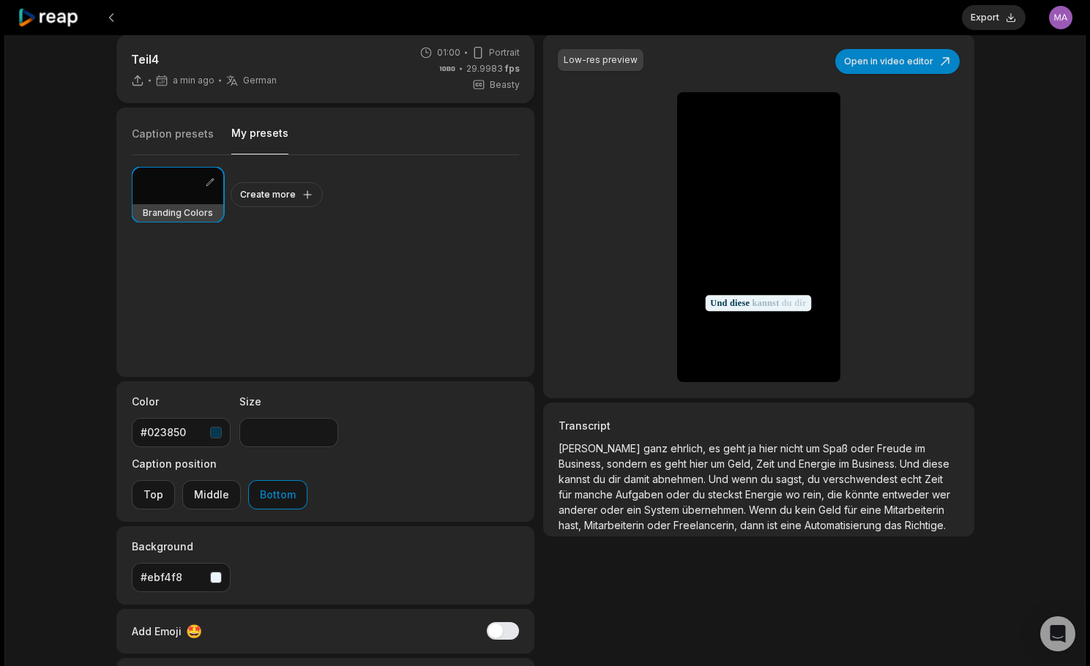
scroll to position [38, 0]
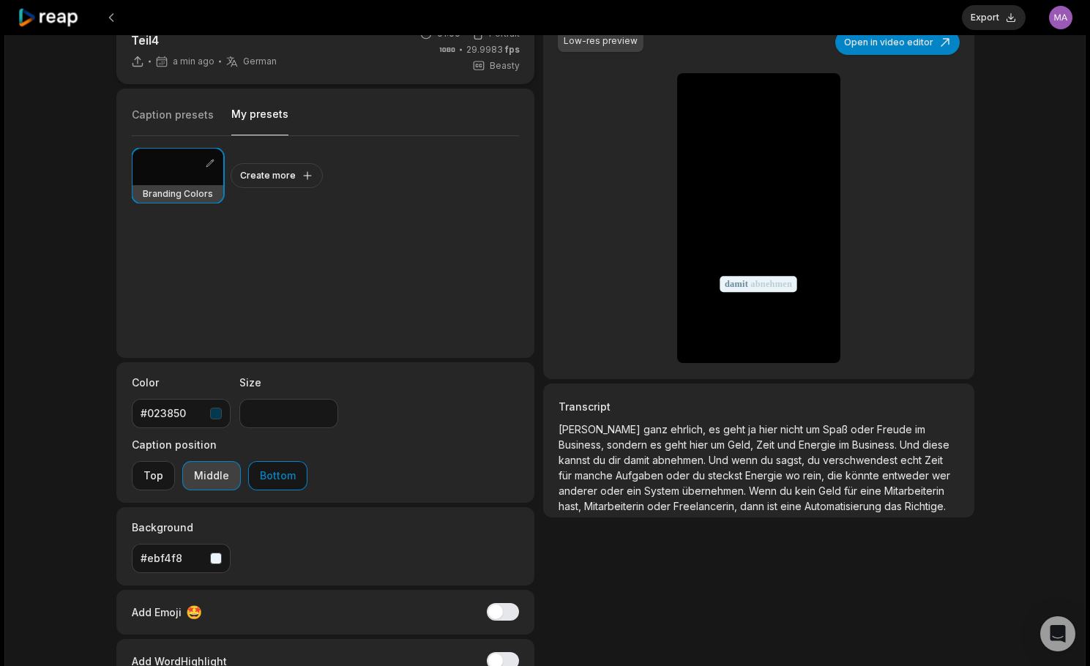
click at [241, 461] on button "Middle" at bounding box center [211, 475] width 59 height 29
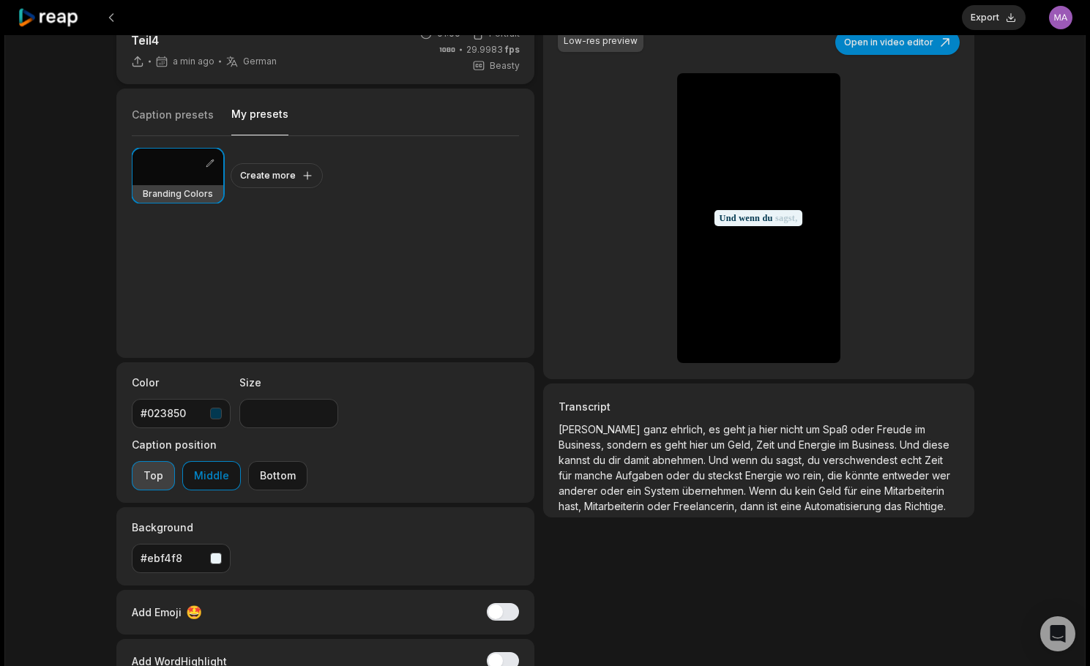
click at [175, 461] on button "Top" at bounding box center [153, 475] width 43 height 29
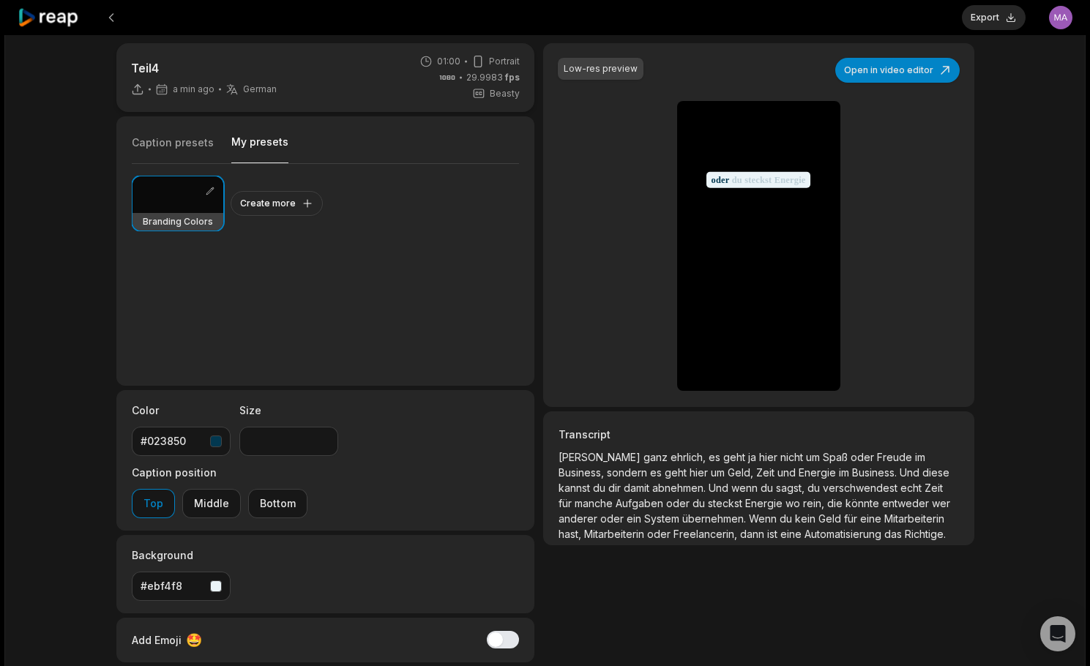
scroll to position [29, 0]
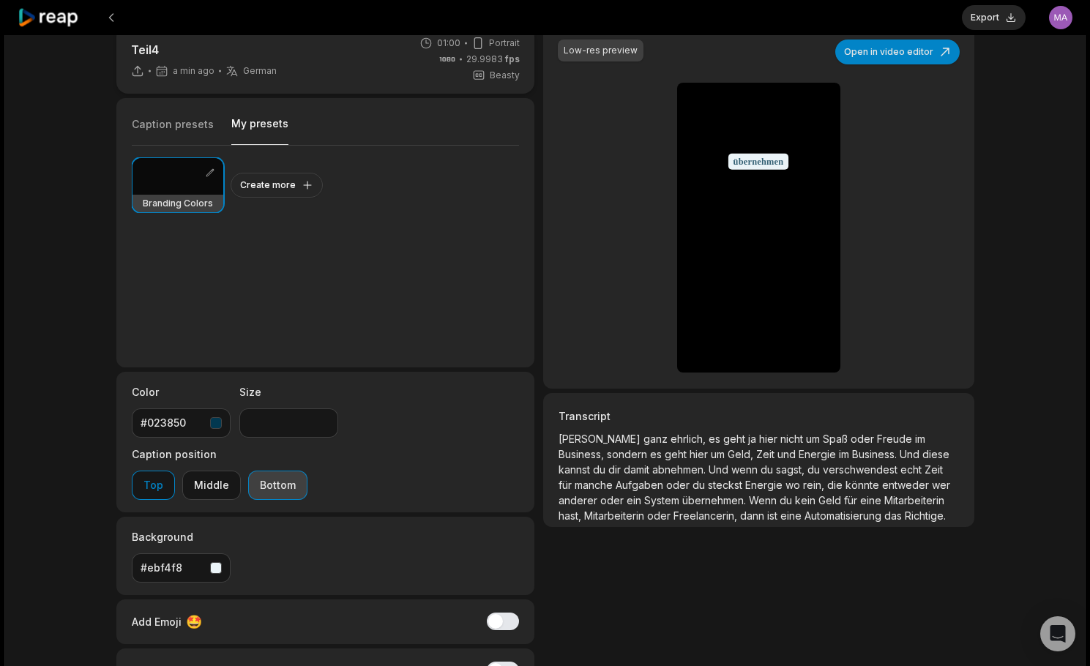
click at [307, 471] on button "Bottom" at bounding box center [277, 485] width 59 height 29
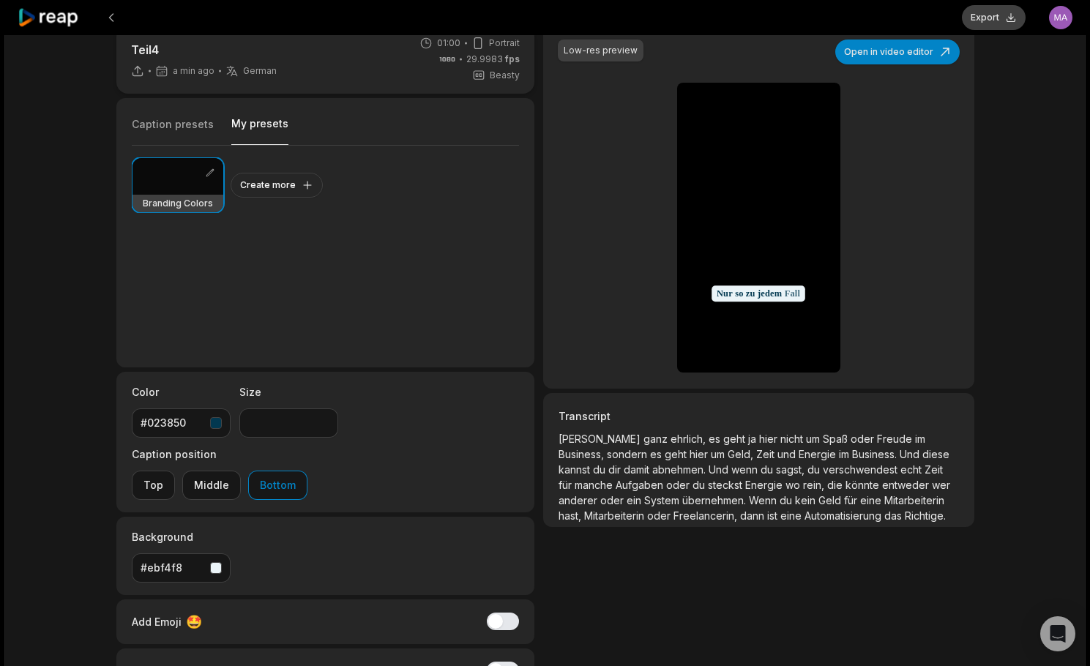
click at [992, 20] on button "Export" at bounding box center [994, 17] width 64 height 25
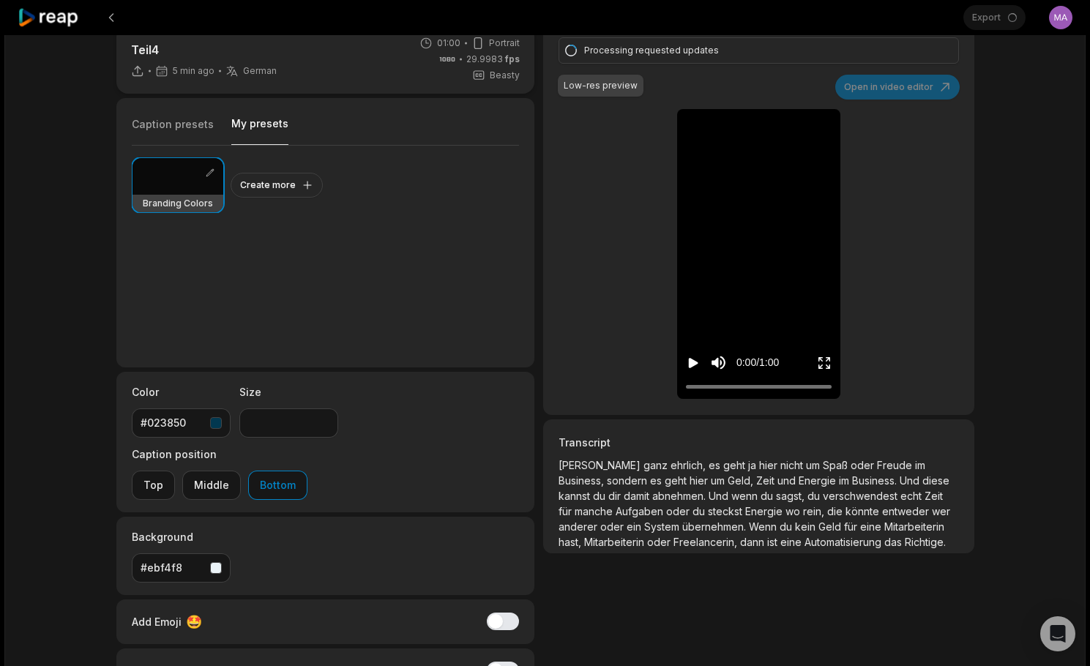
click at [1031, 120] on div "Teil4 5 min ago German de 01:00 Portrait 29.9983 fps Beasty Caption presets My …" at bounding box center [544, 405] width 1081 height 796
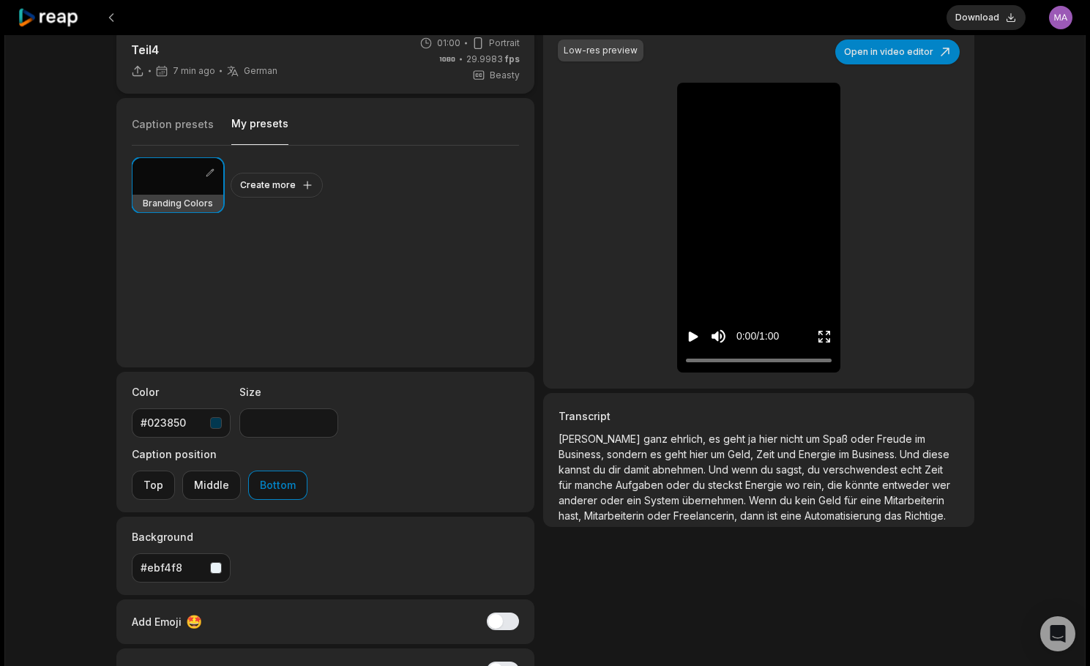
type input "**"
click at [960, 23] on button "Download" at bounding box center [985, 17] width 79 height 25
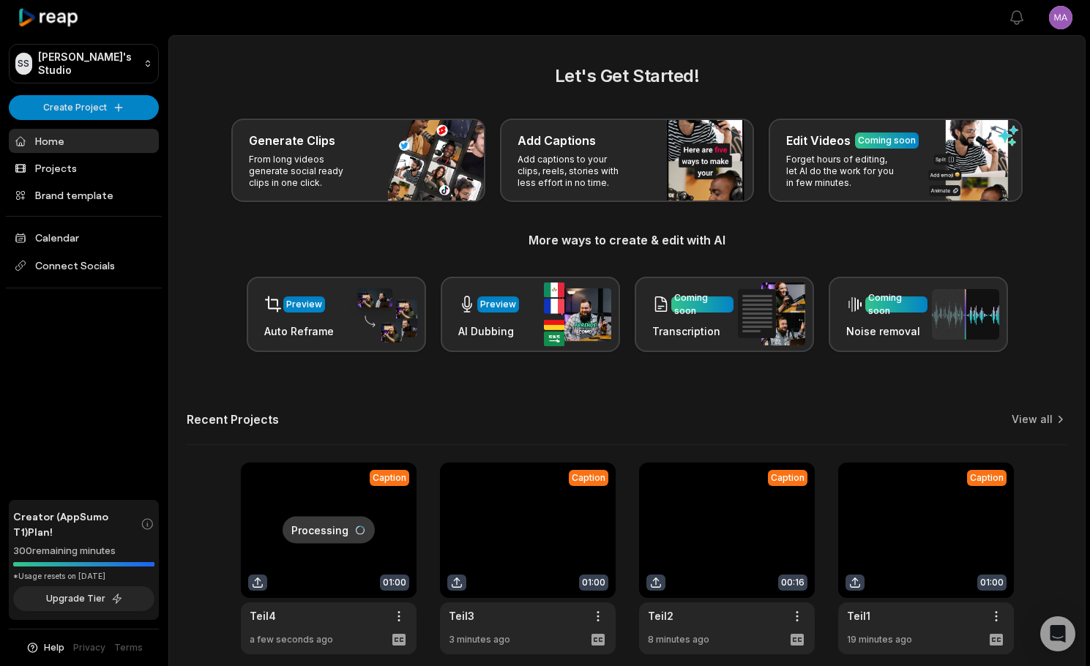
scroll to position [64, 0]
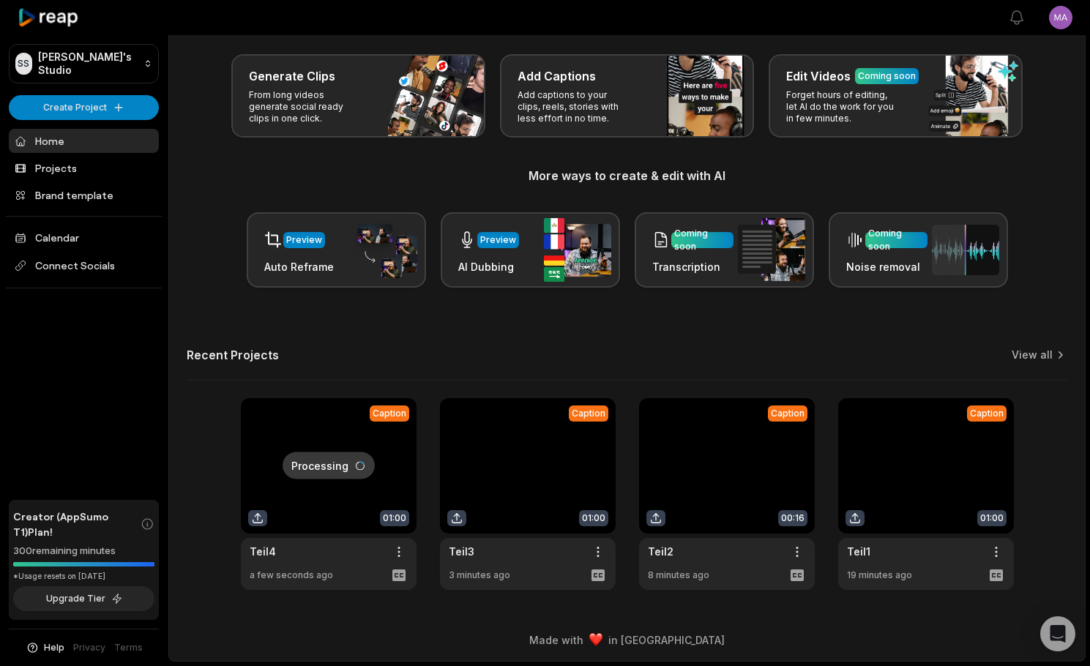
click at [703, 463] on link at bounding box center [727, 494] width 176 height 192
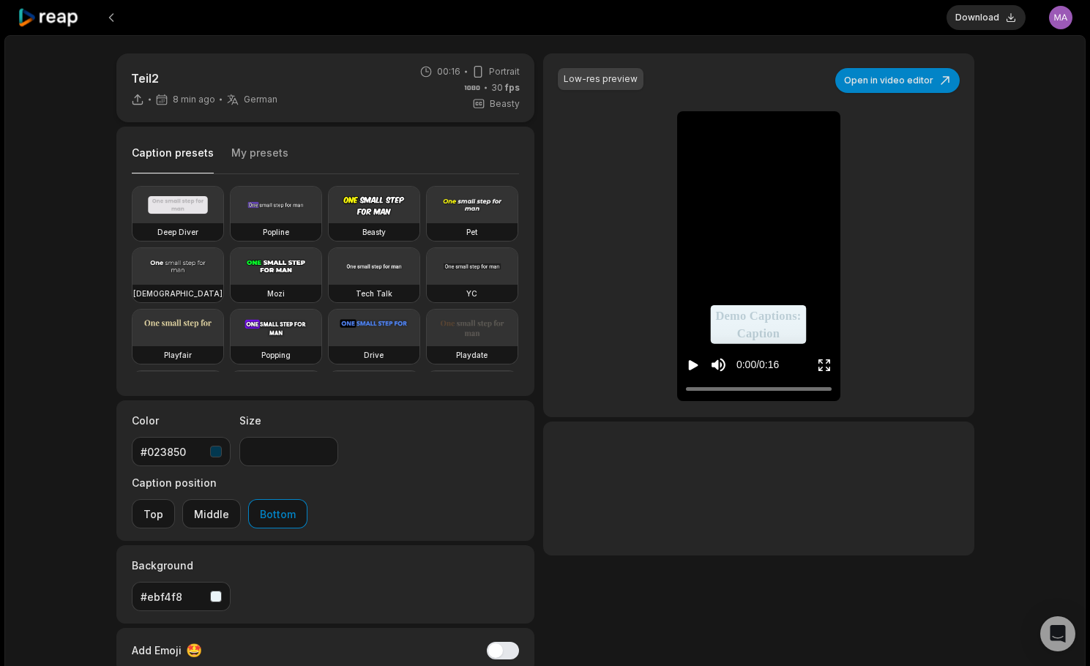
type input "**"
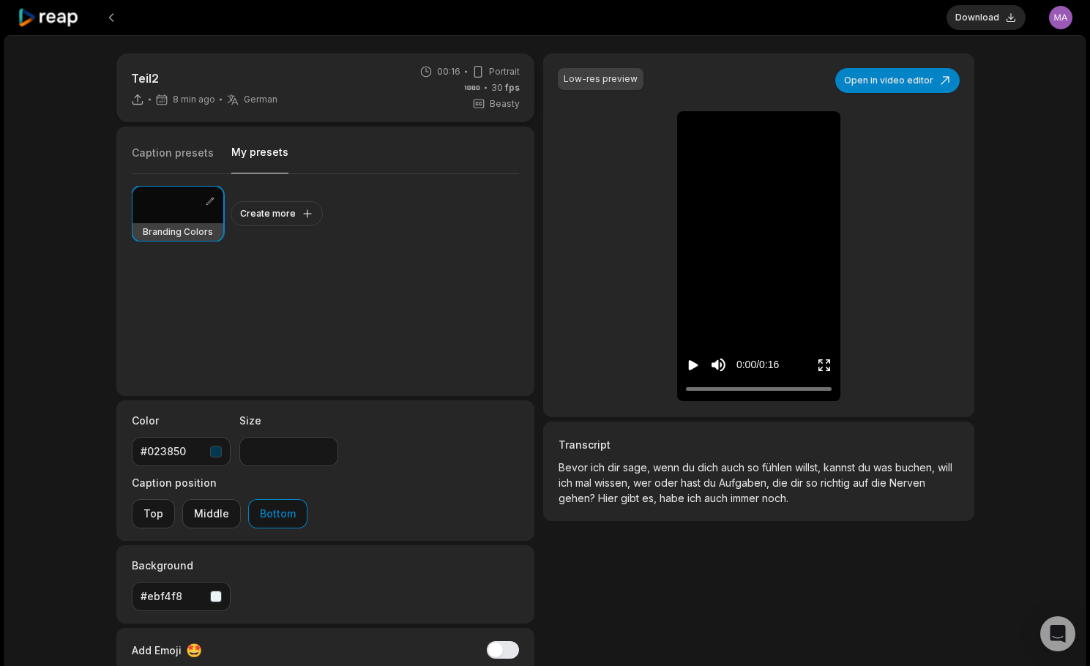
click at [237, 148] on button "My presets" at bounding box center [259, 159] width 57 height 29
click at [175, 499] on button "Top" at bounding box center [153, 513] width 43 height 29
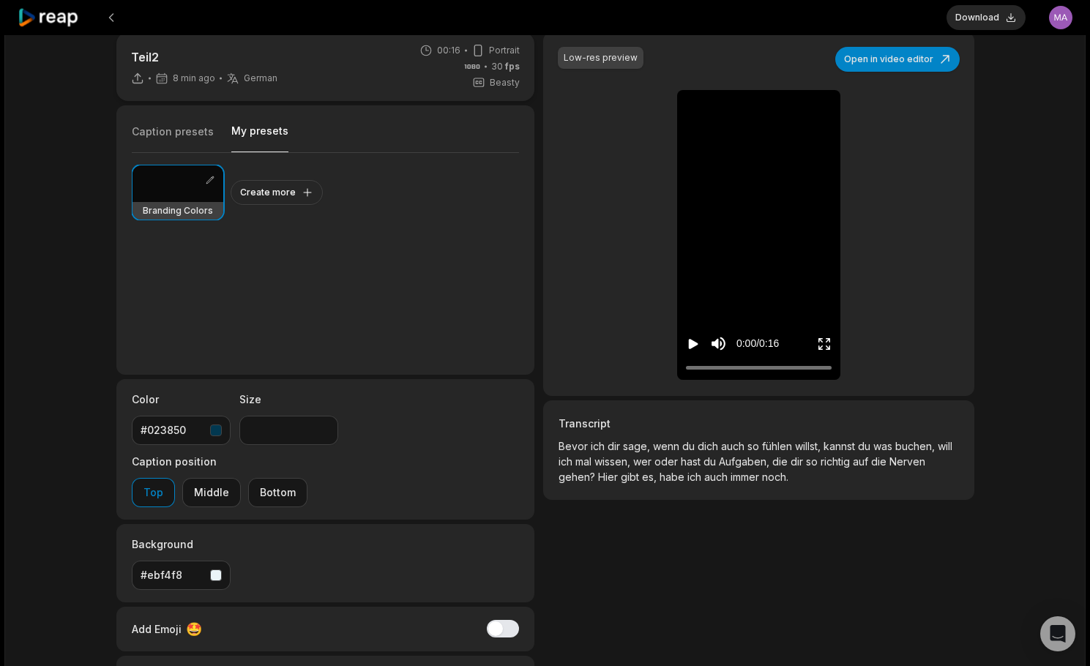
scroll to position [40, 0]
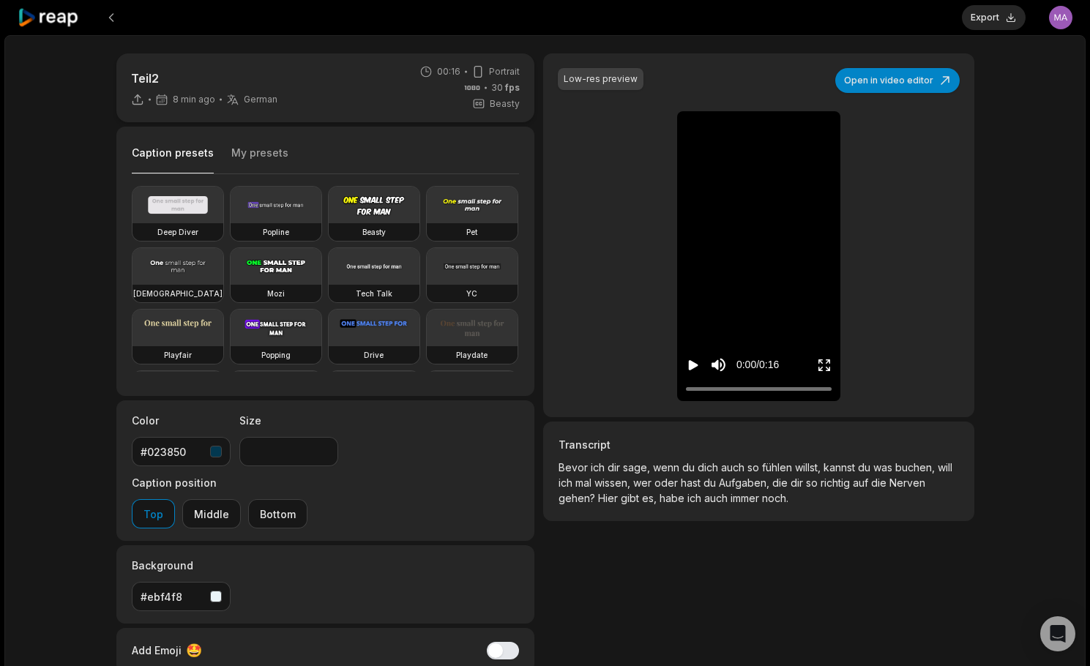
click at [695, 366] on icon "Play video" at bounding box center [694, 365] width 10 height 10
click at [1010, 25] on button "Export" at bounding box center [994, 17] width 64 height 25
type input "**"
click at [687, 367] on icon "Play video" at bounding box center [693, 365] width 15 height 15
click at [690, 365] on icon "Pause video" at bounding box center [691, 365] width 2 height 10
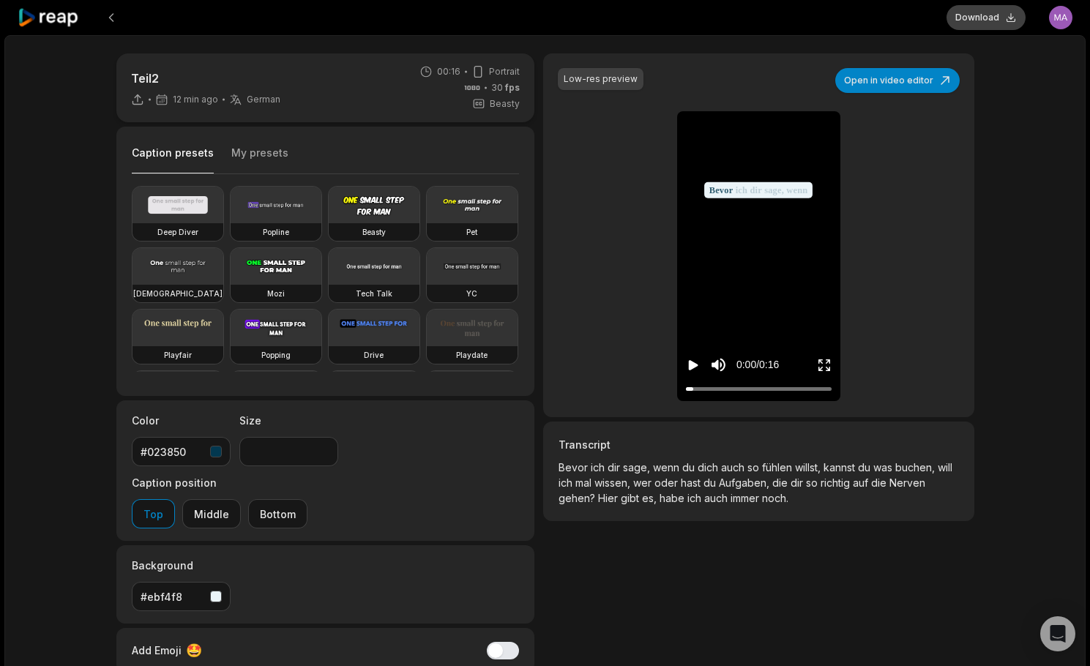
click at [994, 25] on button "Download" at bounding box center [985, 17] width 79 height 25
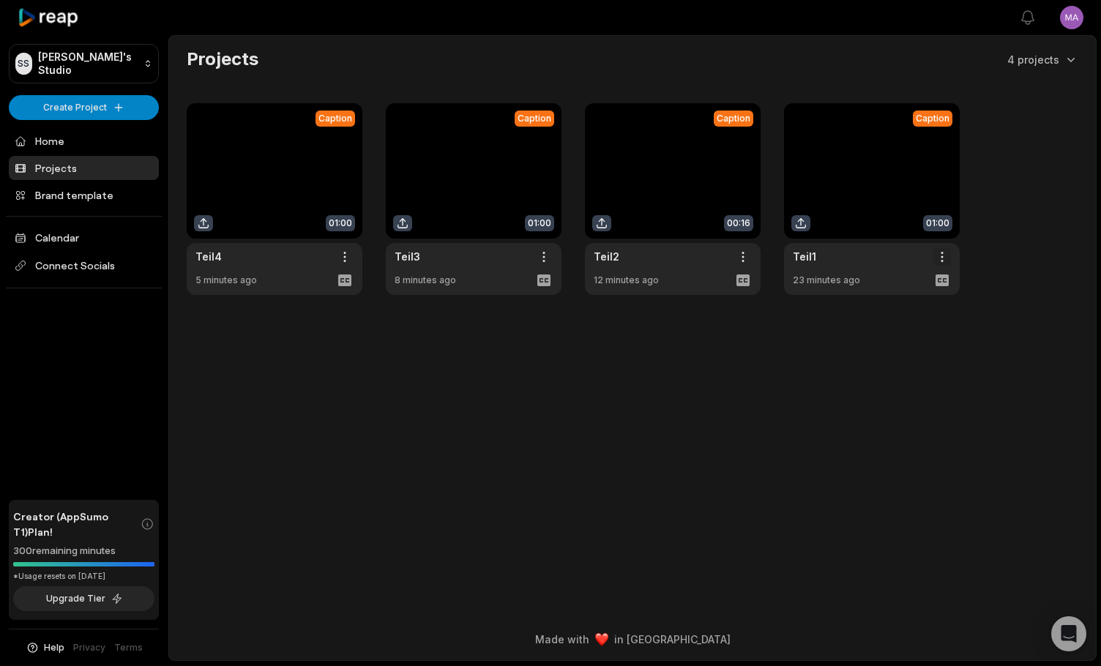
click at [938, 255] on html "SS [PERSON_NAME]'s Studio Create Project Home Projects Brand template Calendar …" at bounding box center [550, 333] width 1101 height 666
click at [919, 281] on div "Archive" at bounding box center [900, 284] width 94 height 24
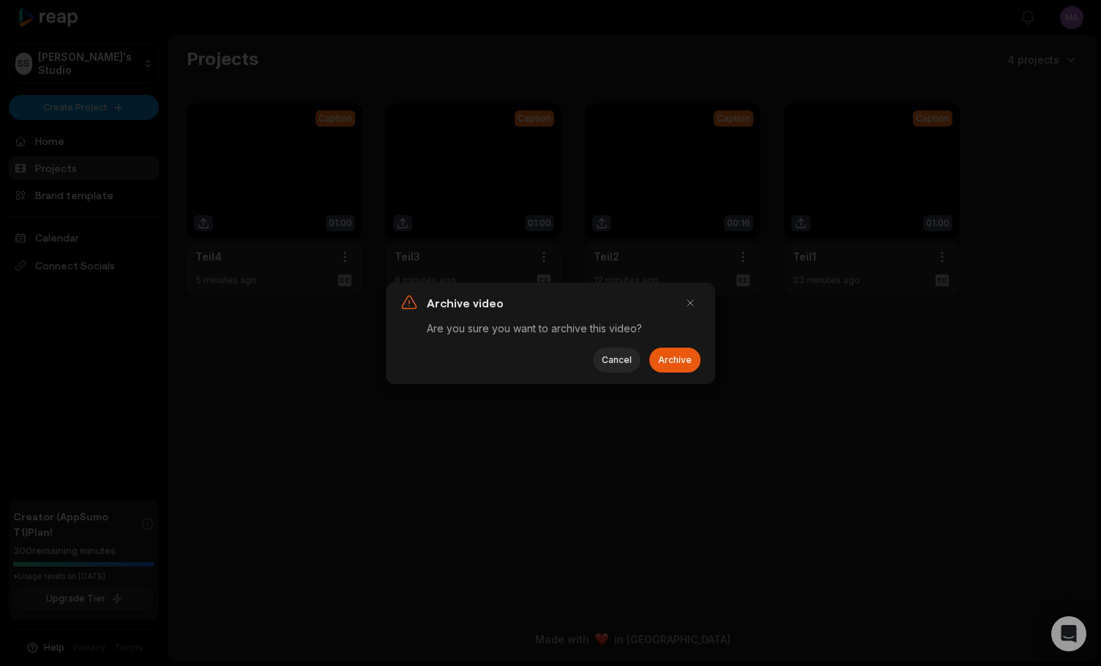
click at [673, 359] on button "Archive" at bounding box center [674, 360] width 51 height 25
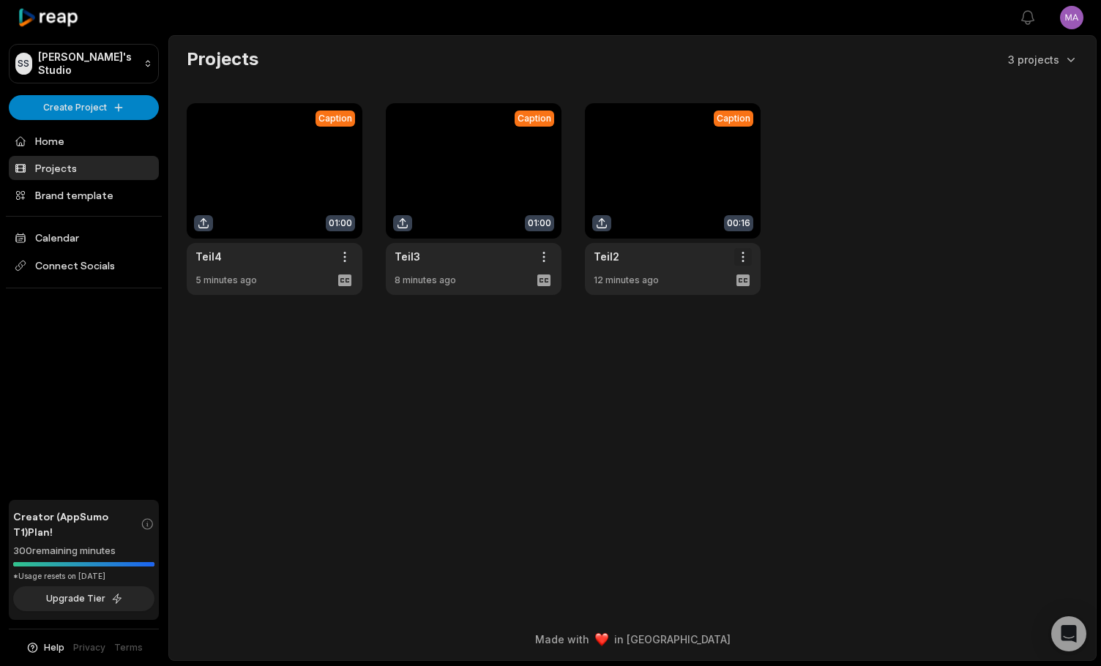
click at [740, 259] on html "SS Sandra-maria's Studio Create Project Home Projects Brand template Calendar C…" at bounding box center [550, 333] width 1101 height 666
click at [693, 287] on span "Archive" at bounding box center [701, 284] width 37 height 15
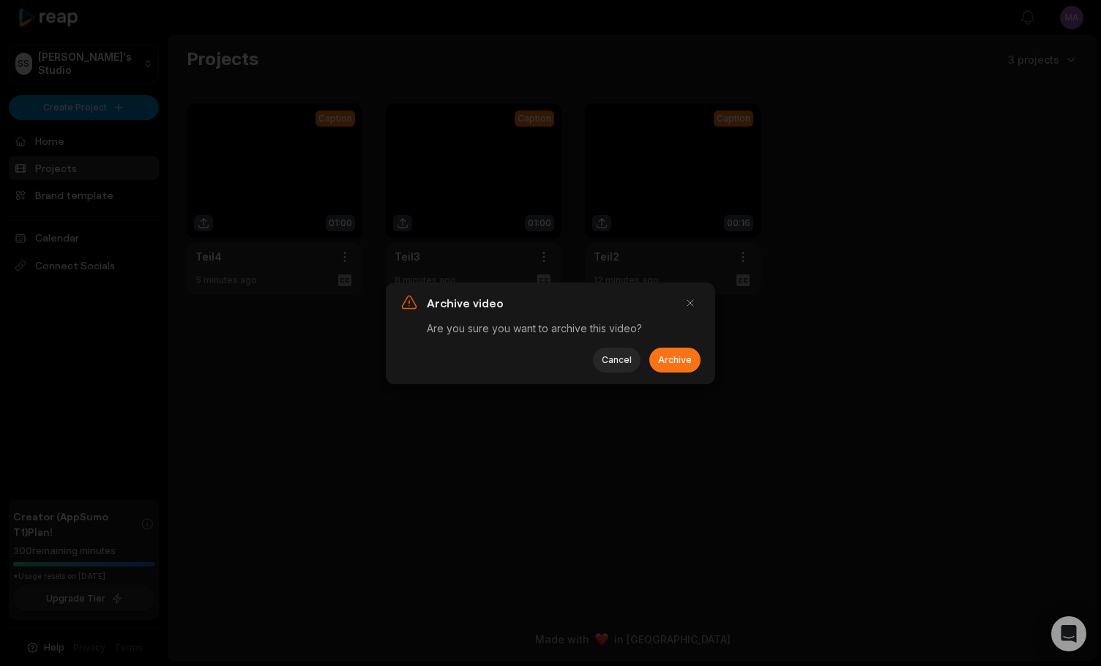
click at [663, 356] on button "Archive" at bounding box center [674, 360] width 51 height 25
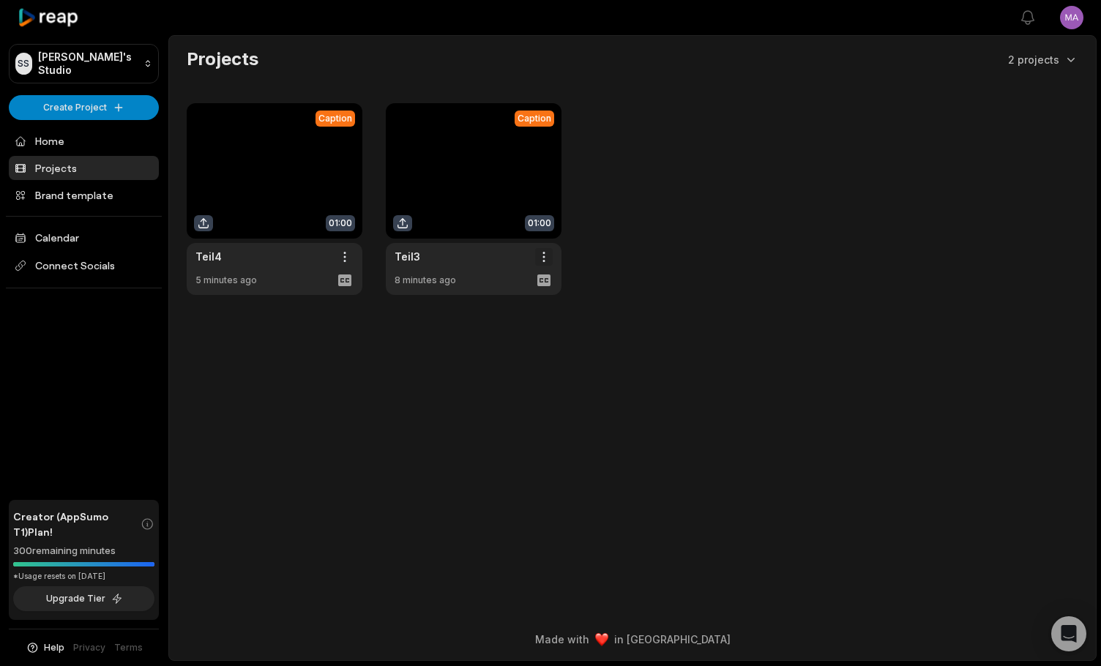
click at [544, 253] on html "SS Sandra-maria's Studio Create Project Home Projects Brand template Calendar C…" at bounding box center [550, 333] width 1101 height 666
click at [509, 288] on span "Archive" at bounding box center [502, 284] width 37 height 15
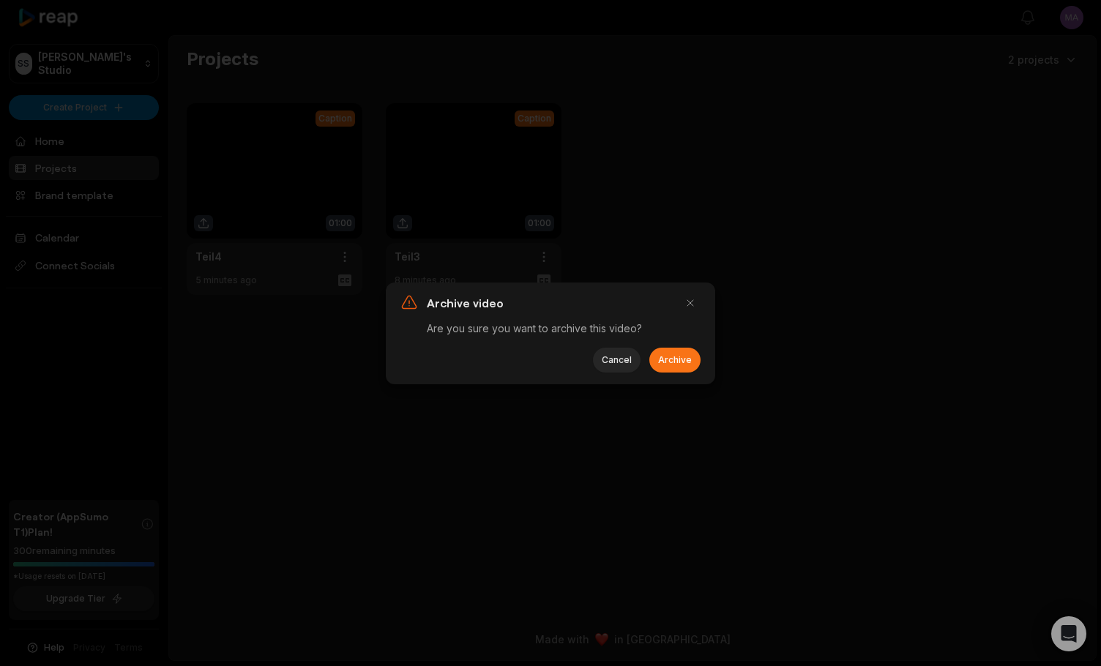
click at [662, 365] on button "Archive" at bounding box center [674, 360] width 51 height 25
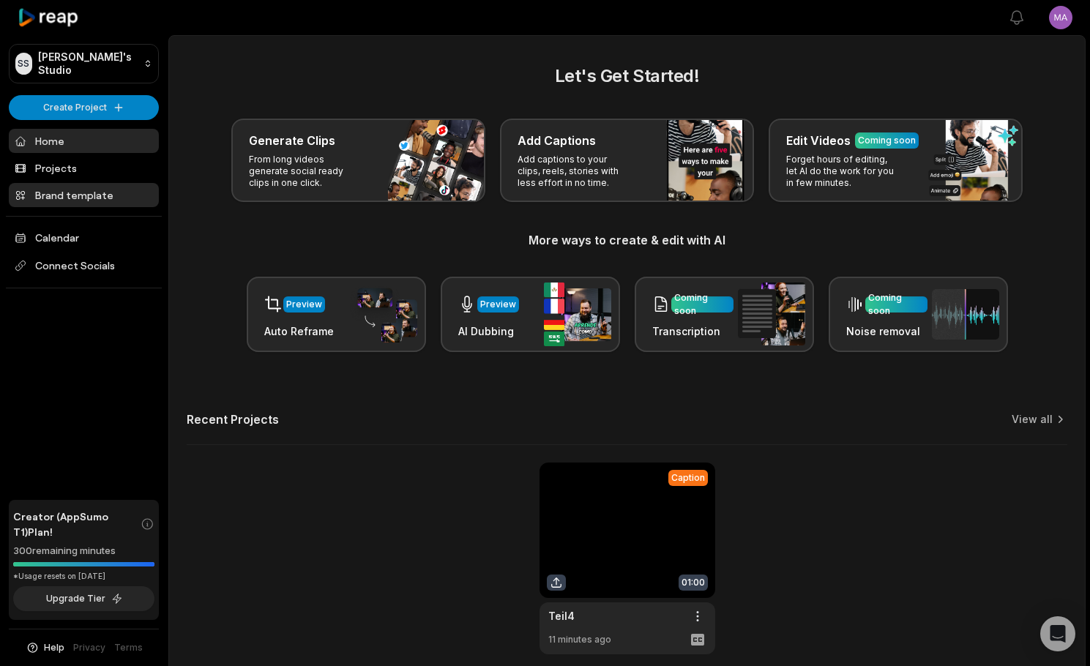
click at [81, 193] on link "Brand template" at bounding box center [84, 195] width 150 height 24
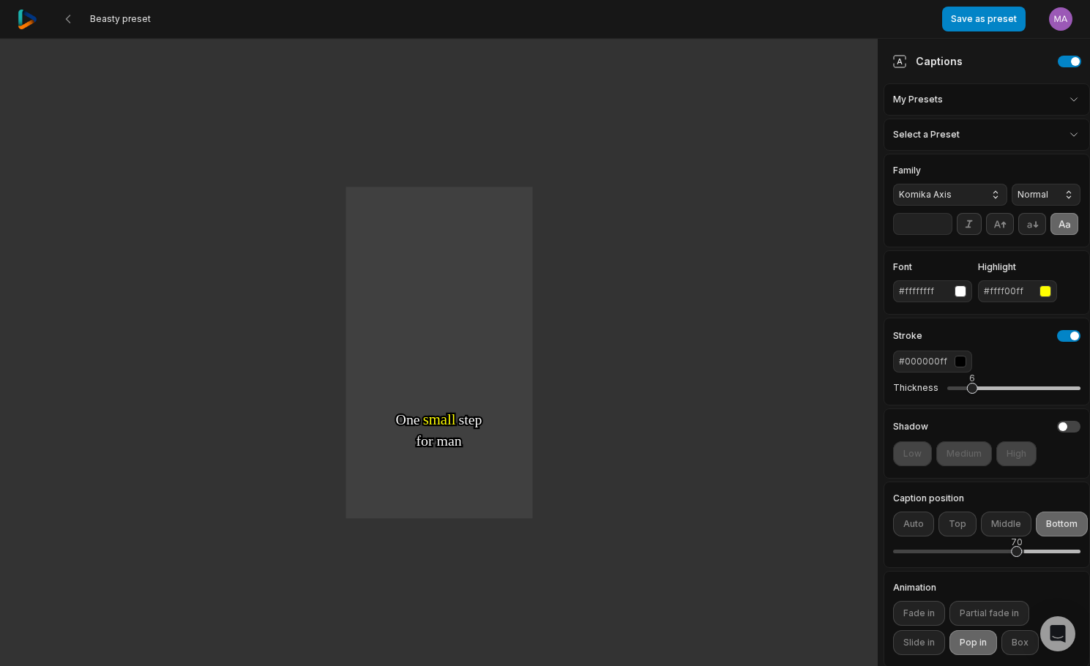
click at [989, 97] on html "Beasty preset Save as preset Open user menu One One small small step step for f…" at bounding box center [545, 333] width 1090 height 666
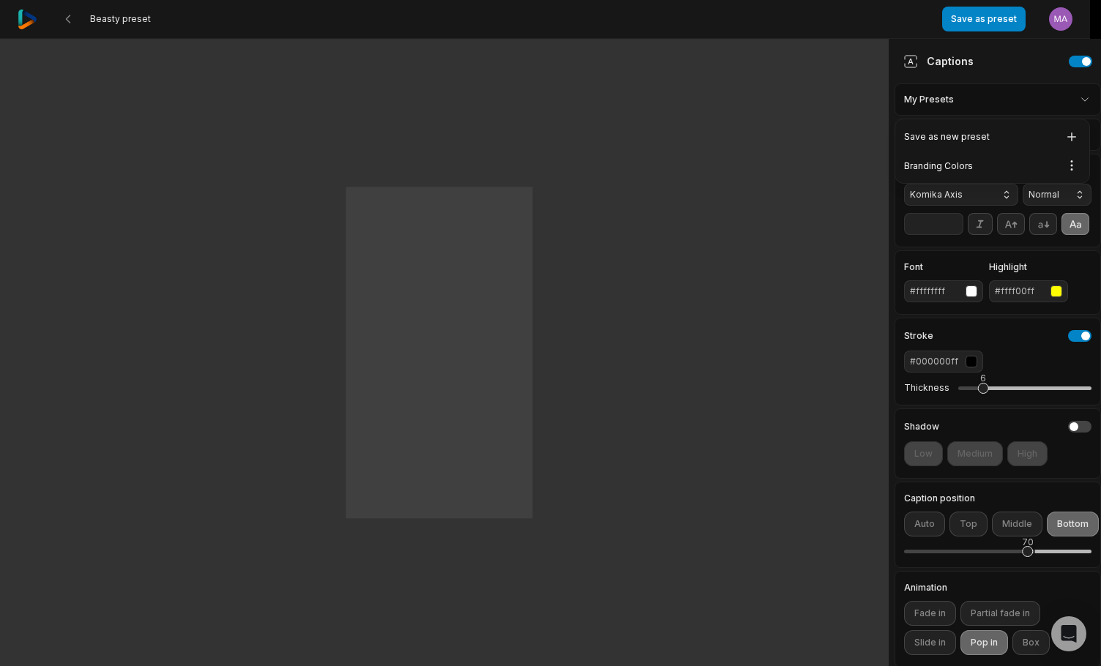
click at [1047, 94] on html "Beasty preset Save as preset Open user menu One One small small step step for f…" at bounding box center [550, 333] width 1101 height 666
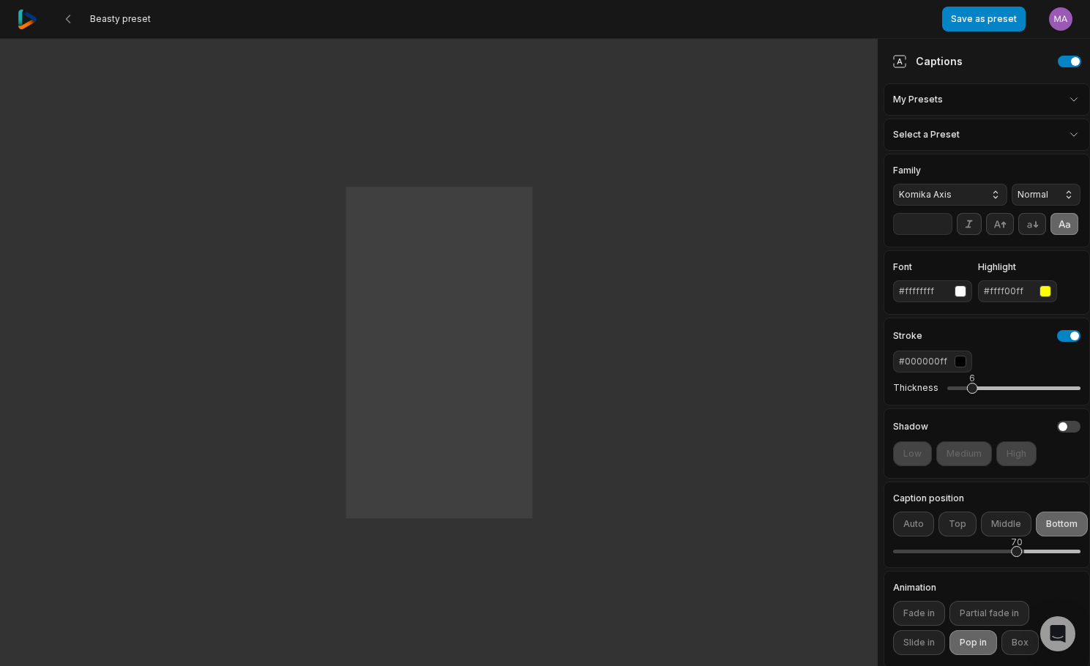
click at [1045, 94] on html "Beasty preset Save as preset Open user menu One One small small step step for f…" at bounding box center [545, 333] width 1090 height 666
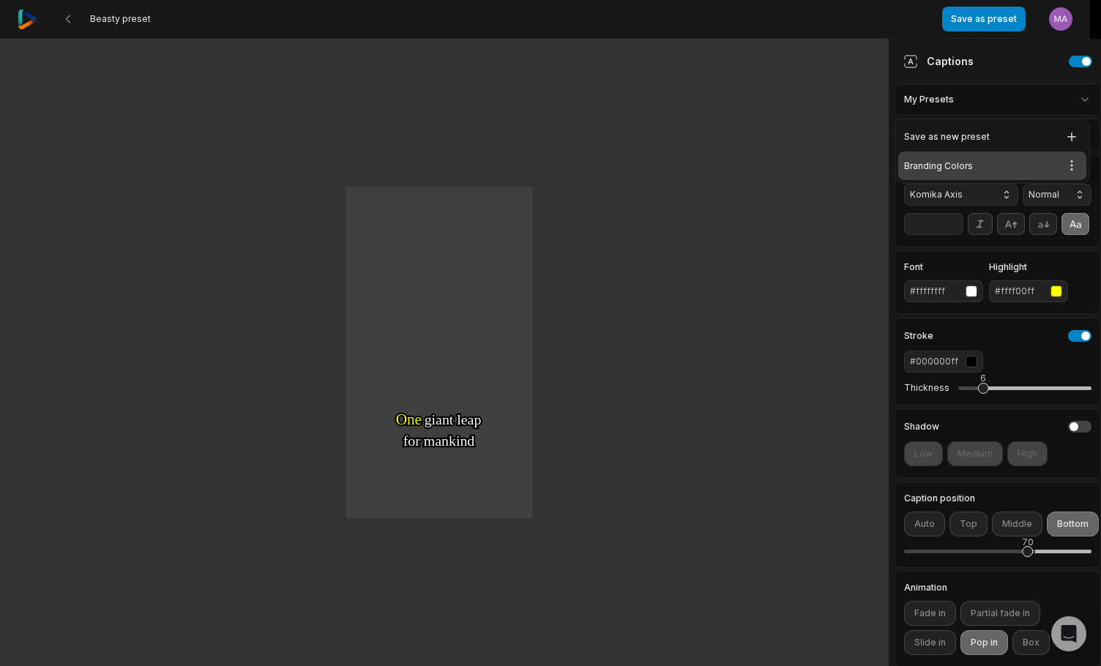
click at [944, 168] on div "Branding Colors Open options" at bounding box center [992, 166] width 188 height 29
type input "**"
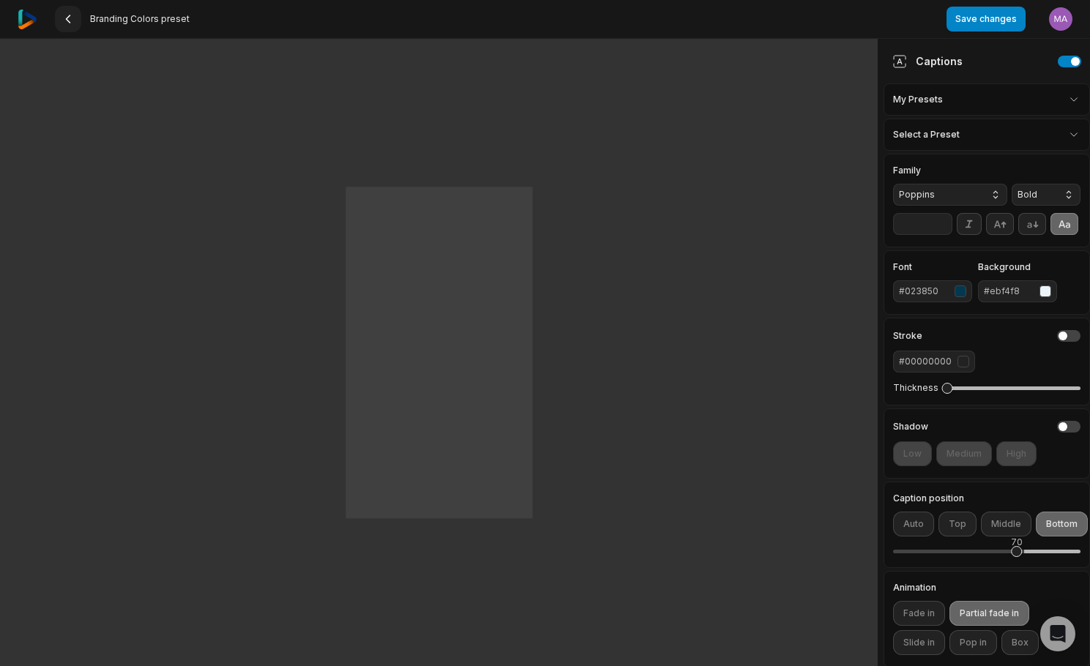
click at [75, 18] on button at bounding box center [68, 19] width 26 height 26
